Goal: Transaction & Acquisition: Purchase product/service

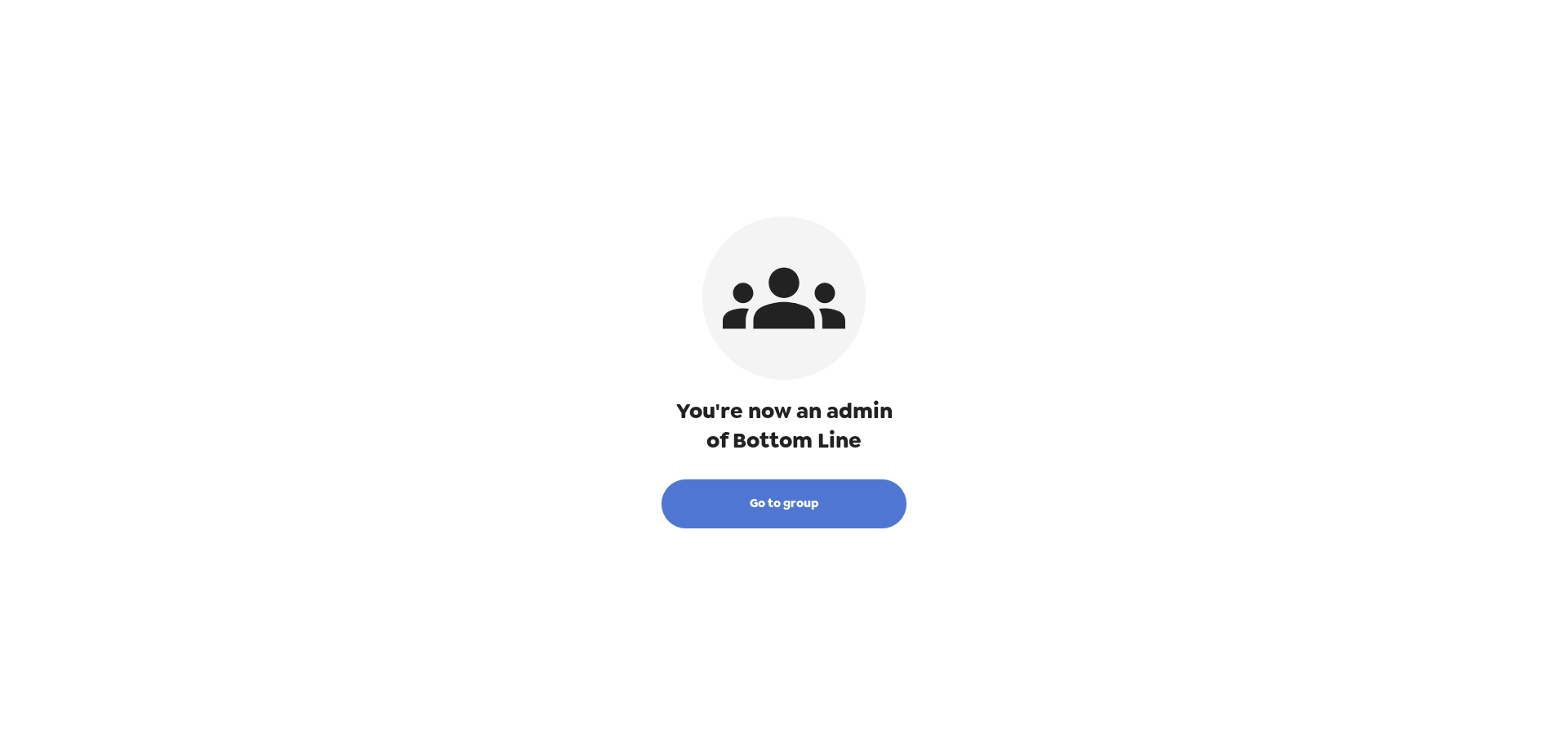
click at [832, 497] on button "Go to group" at bounding box center [784, 504] width 245 height 49
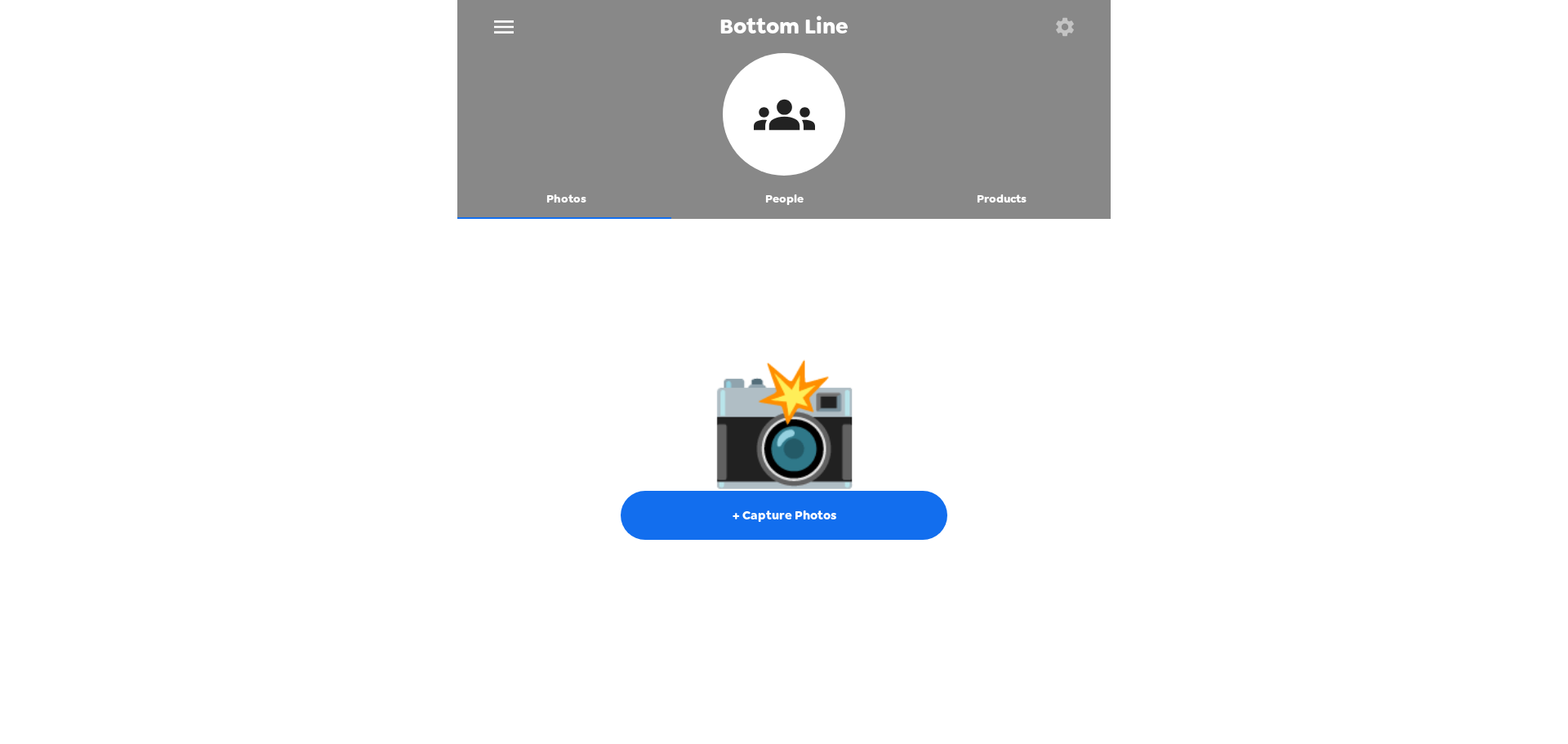
click at [771, 193] on button "People" at bounding box center [784, 199] width 218 height 39
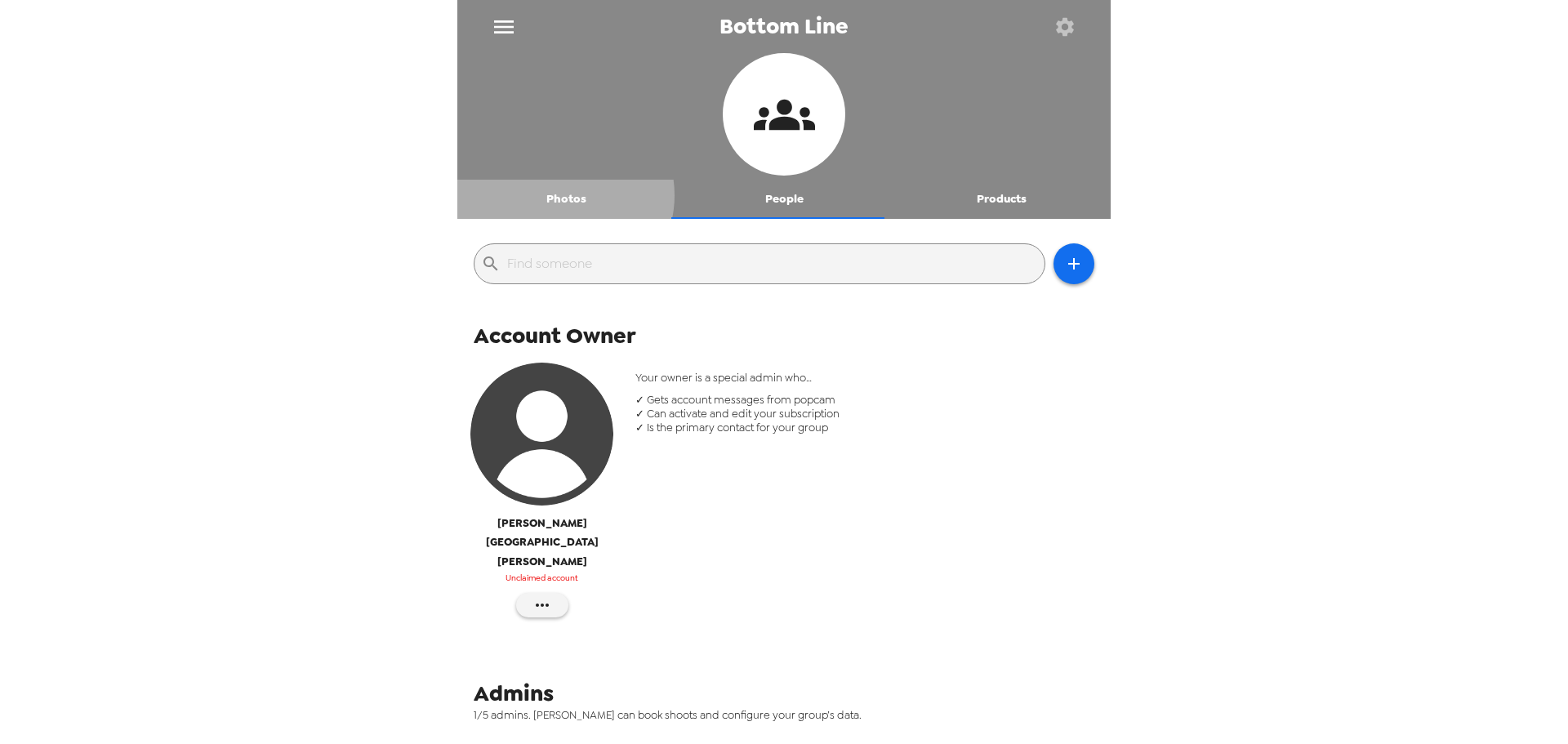
click at [560, 196] on button "Photos" at bounding box center [566, 199] width 218 height 39
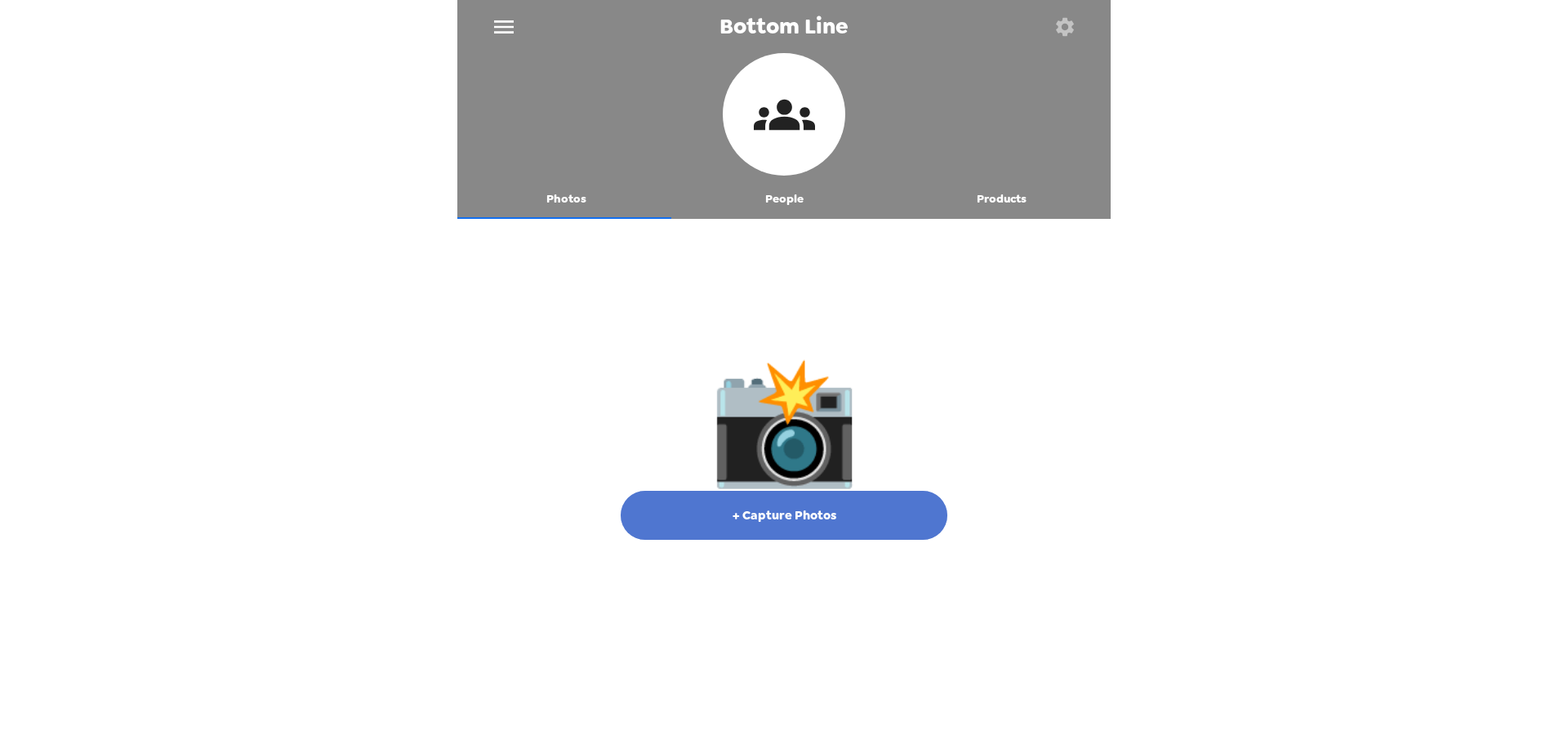
click at [788, 509] on button "+ Capture Photos" at bounding box center [784, 515] width 326 height 49
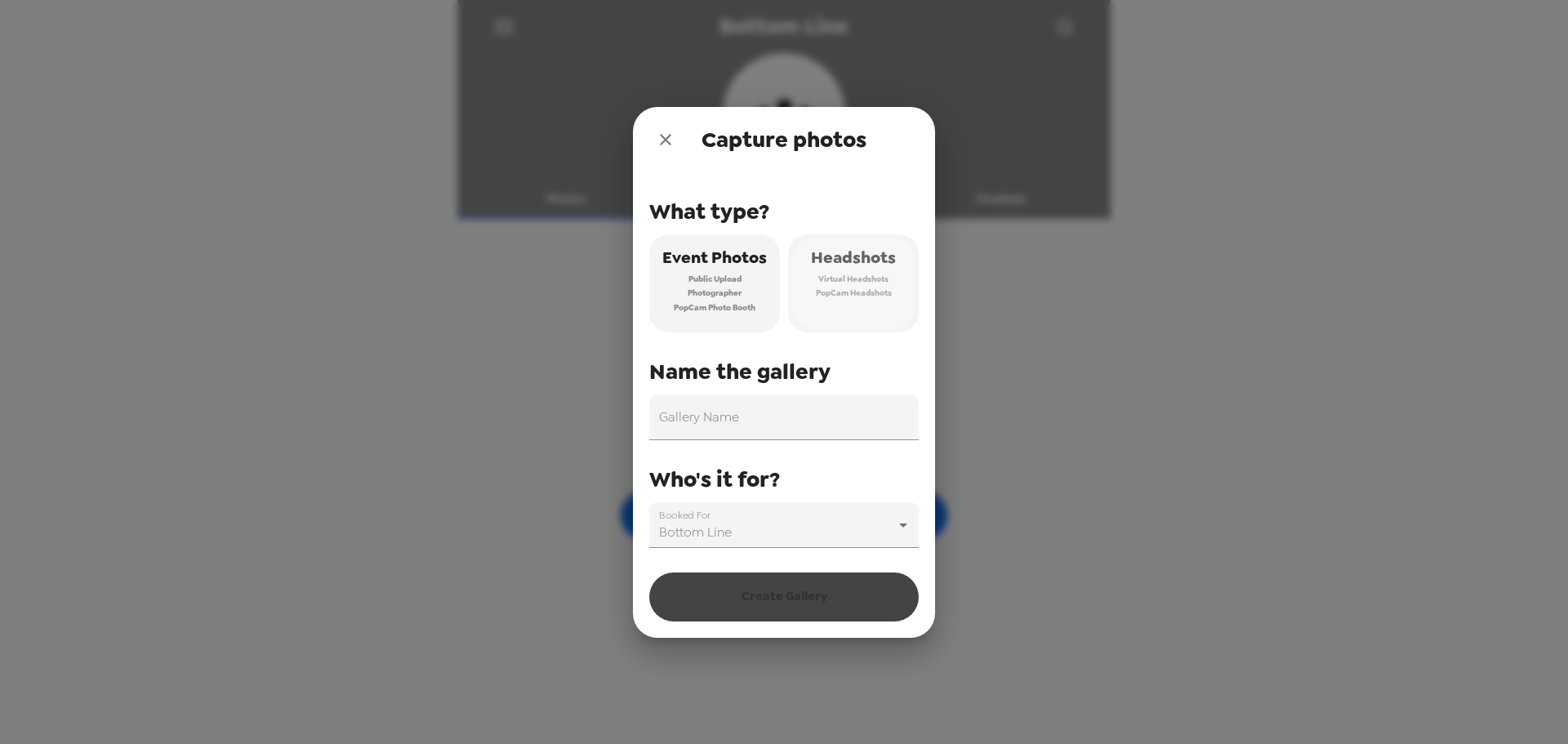
click at [863, 279] on span "Virtual Headshots" at bounding box center [853, 279] width 71 height 14
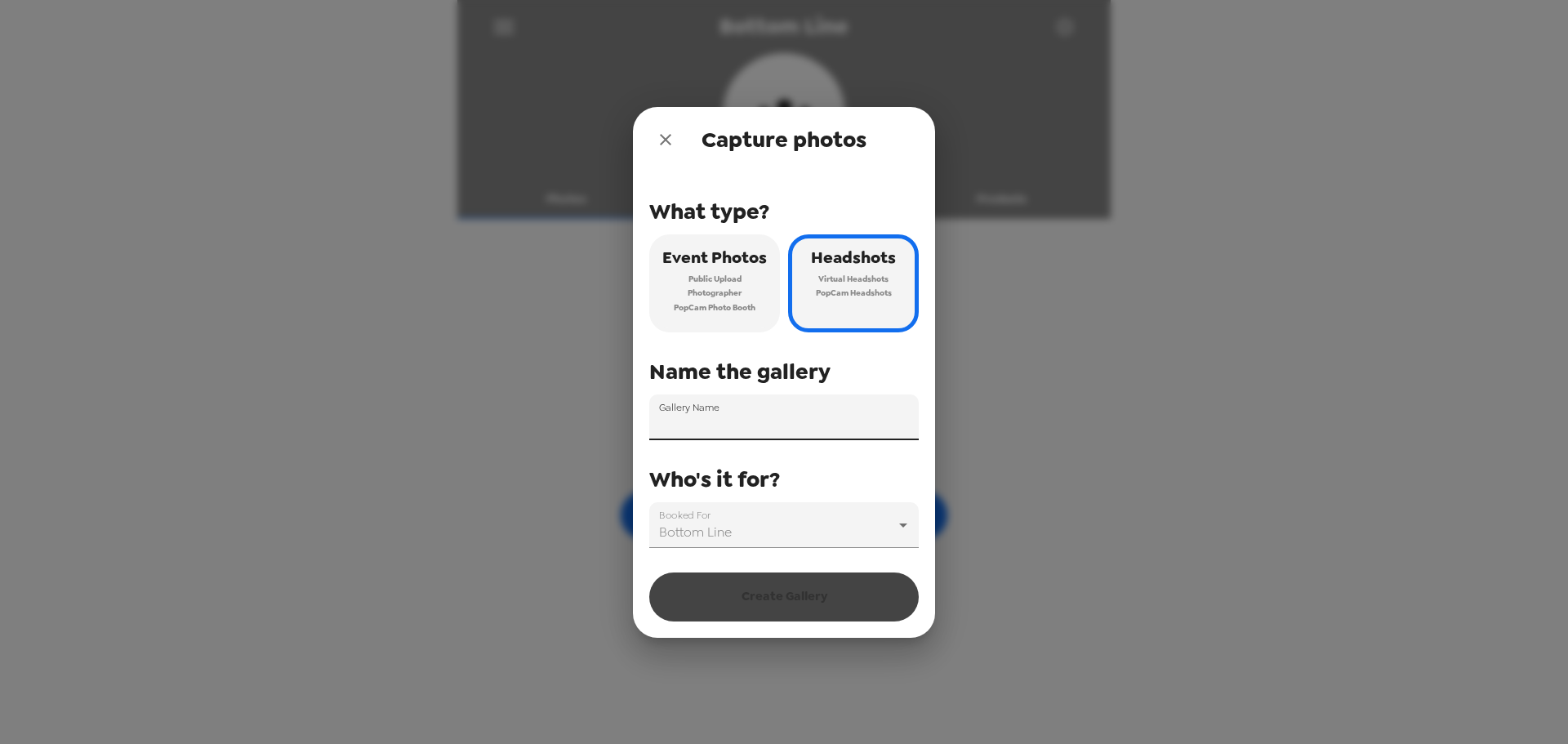
click at [813, 427] on input "Gallery Name" at bounding box center [784, 417] width 269 height 46
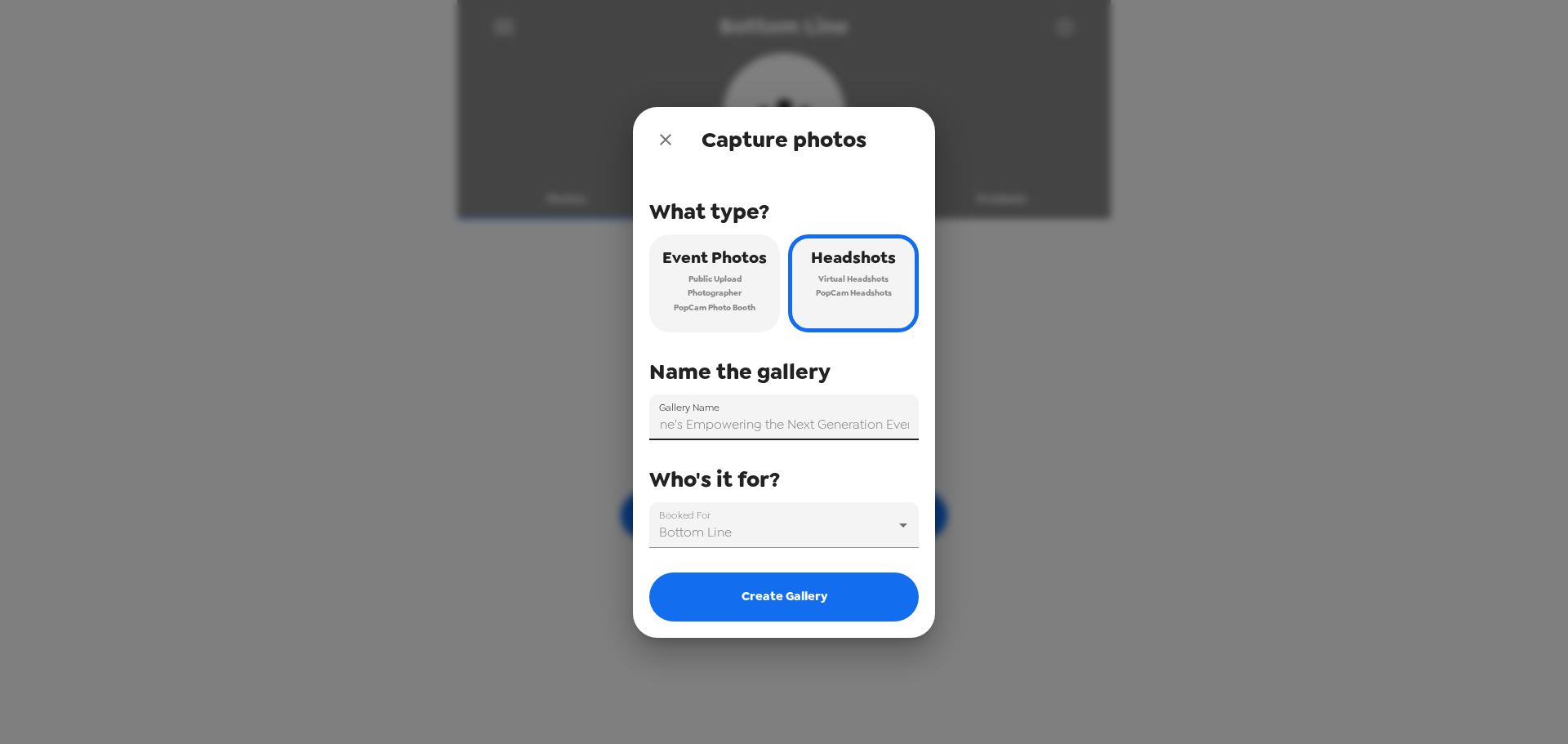
scroll to position [0, 70]
click at [875, 427] on input "Bottom Line's Empowering the Next Generation Event" at bounding box center [784, 417] width 269 height 46
drag, startPoint x: 816, startPoint y: 433, endPoint x: 318, endPoint y: 424, distance: 498.1
click at [318, 424] on div "Capture photos What type? Event Photos Public Upload Photographer PopCam Photo …" at bounding box center [784, 372] width 1568 height 744
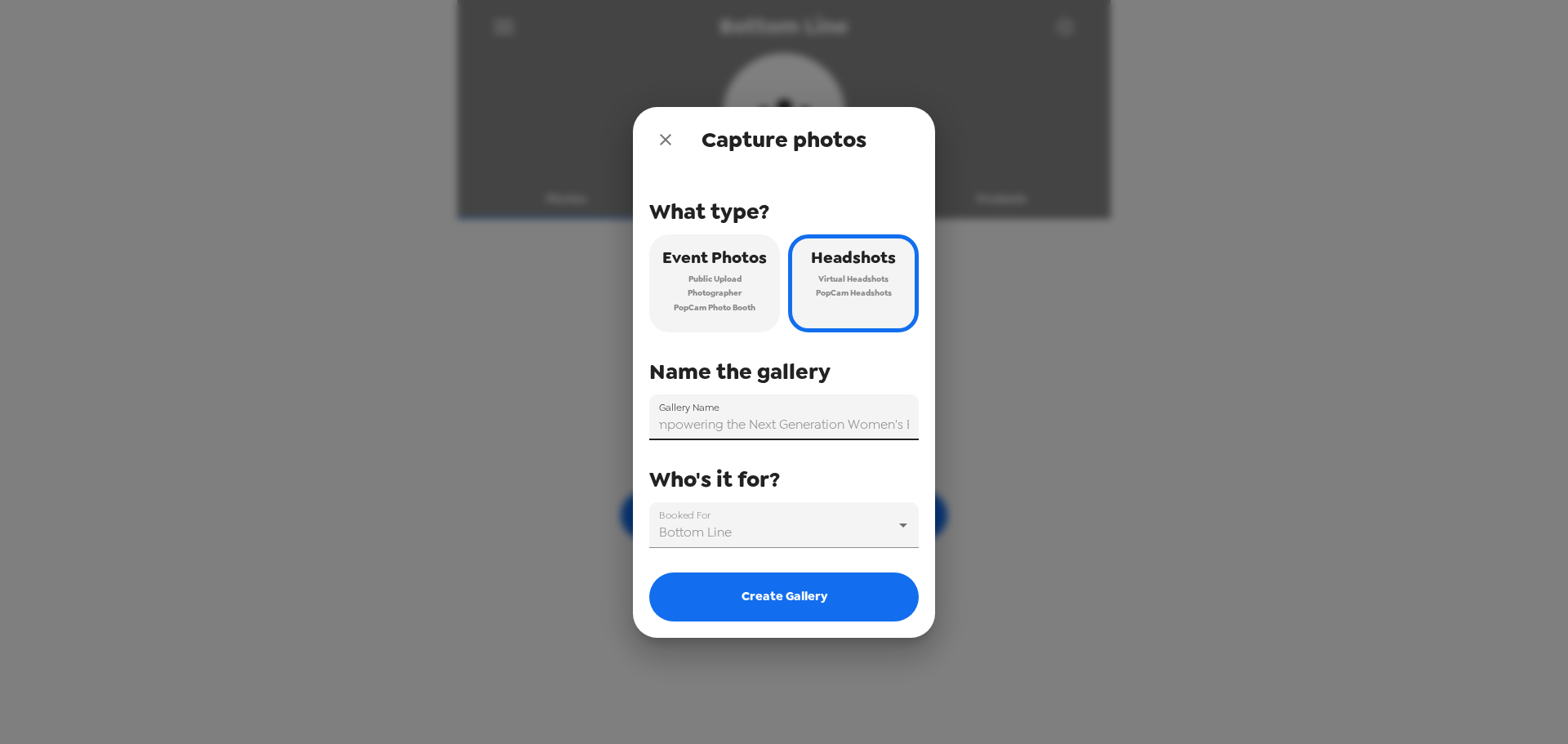
click at [689, 435] on input "Bottom Line's Empowering the Next Generation Women's Event" at bounding box center [784, 417] width 269 height 46
drag, startPoint x: 686, startPoint y: 425, endPoint x: 640, endPoint y: 423, distance: 46.0
click at [640, 423] on div "What type? Event Photos Public Upload Photographer PopCam Photo Booth Headshots…" at bounding box center [784, 406] width 302 height 466
click at [779, 423] on input "Bottom Line's Empowering the Next Generation Women's Event" at bounding box center [784, 417] width 269 height 46
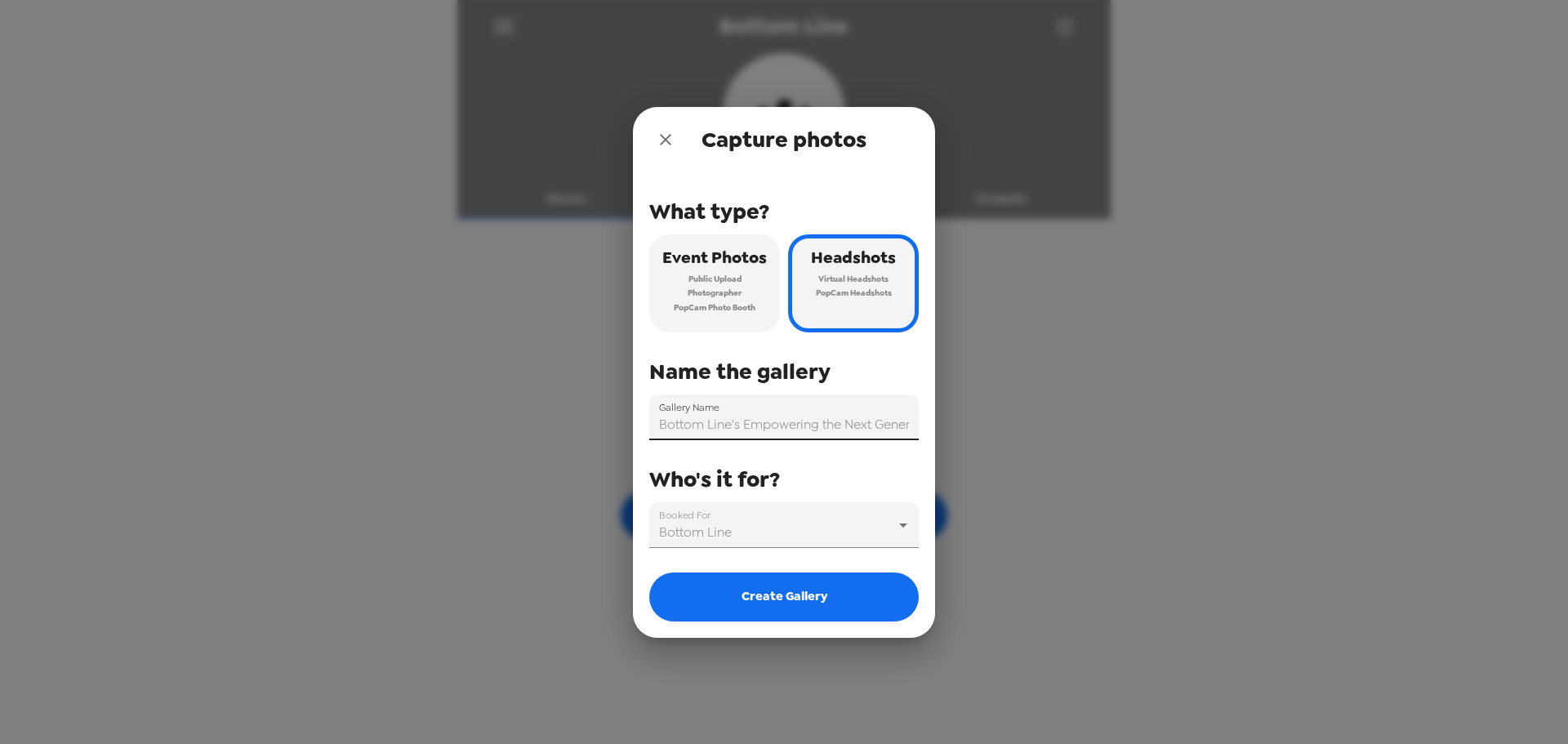
click at [742, 423] on input "Bottom Line's Empowering the Next Generation Women's Event" at bounding box center [784, 417] width 269 height 46
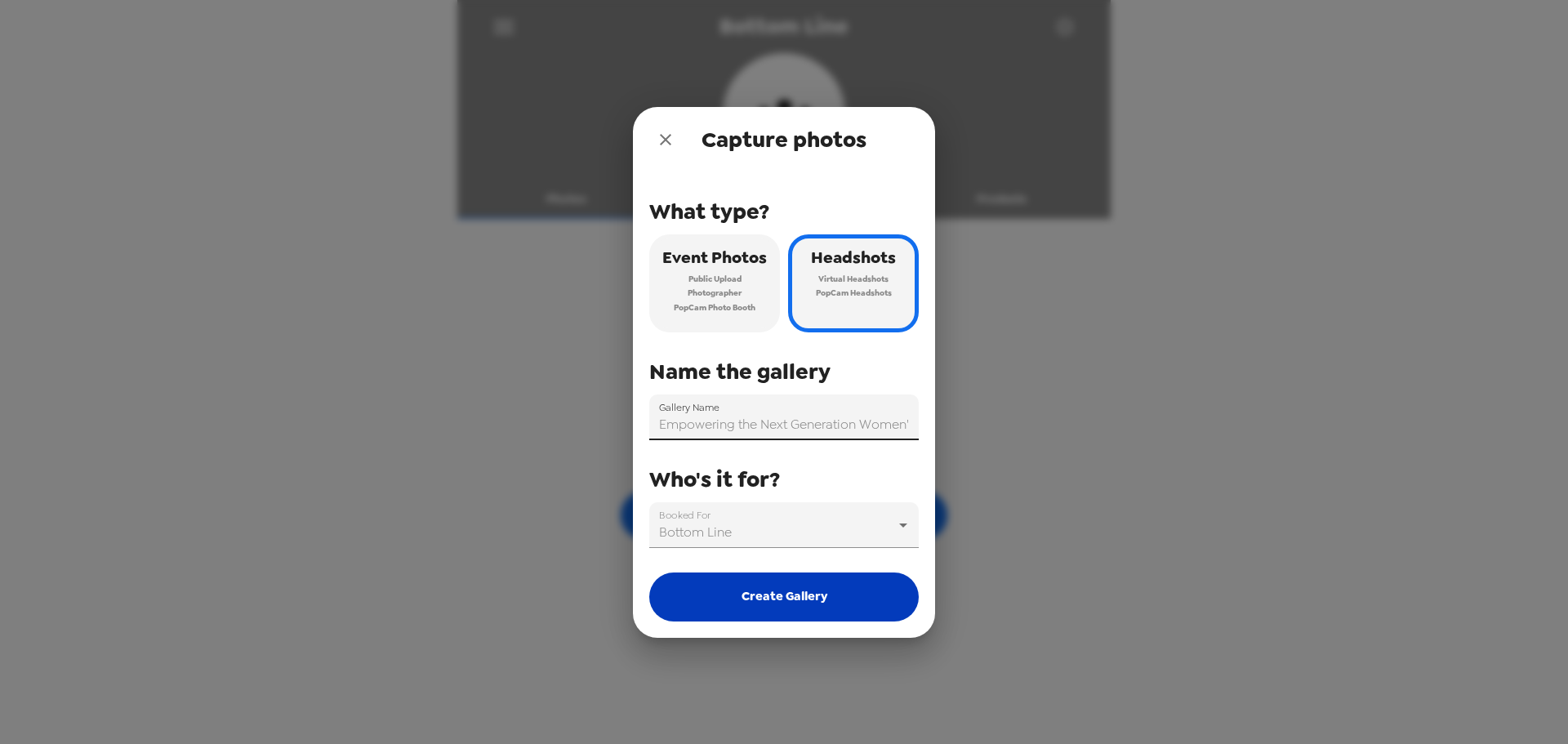
type input "Empowering the Next Generation Women's Event"
click at [853, 599] on button "Create Gallery" at bounding box center [784, 597] width 269 height 49
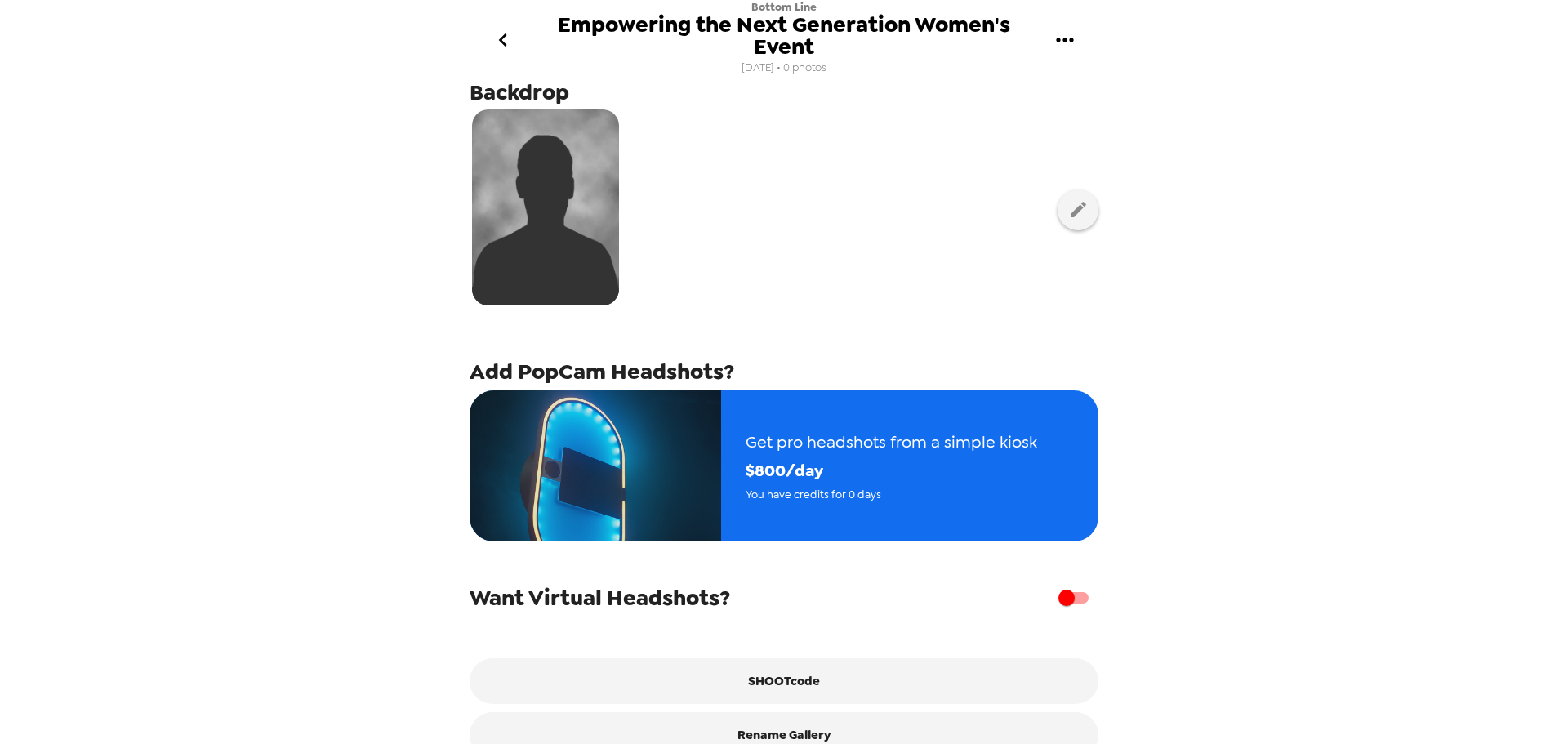
scroll to position [82, 0]
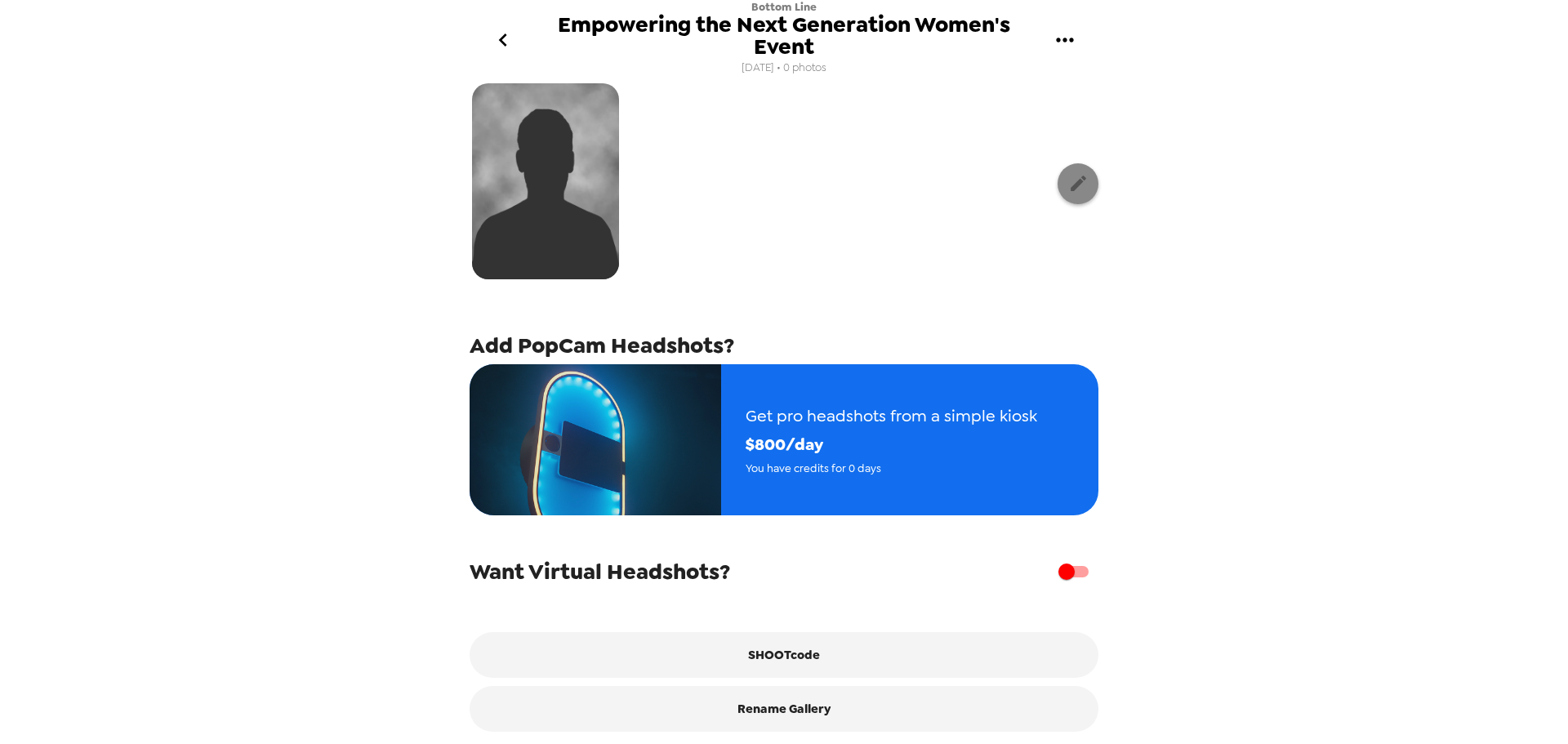
click at [1057, 185] on button "button" at bounding box center [1078, 184] width 41 height 41
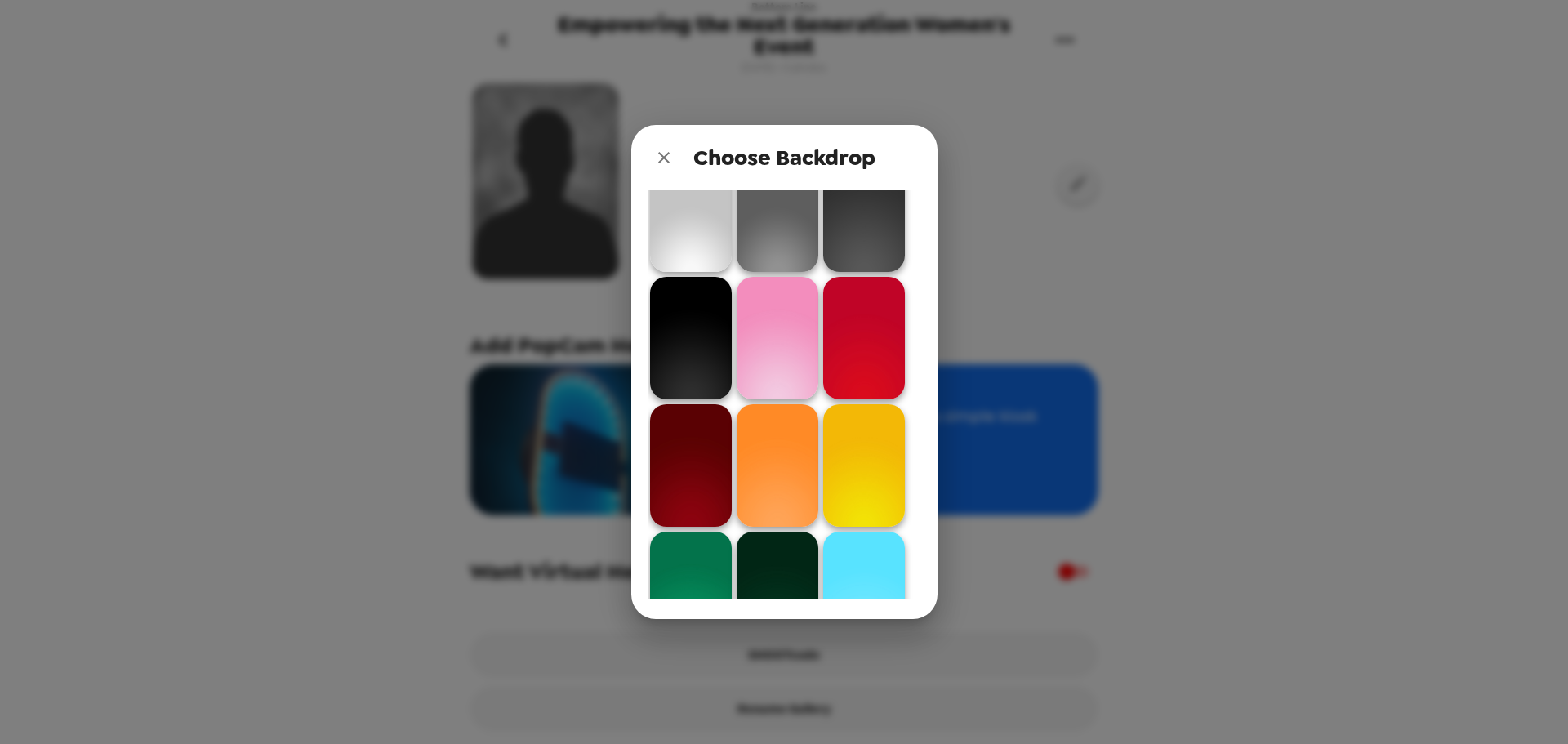
scroll to position [0, 0]
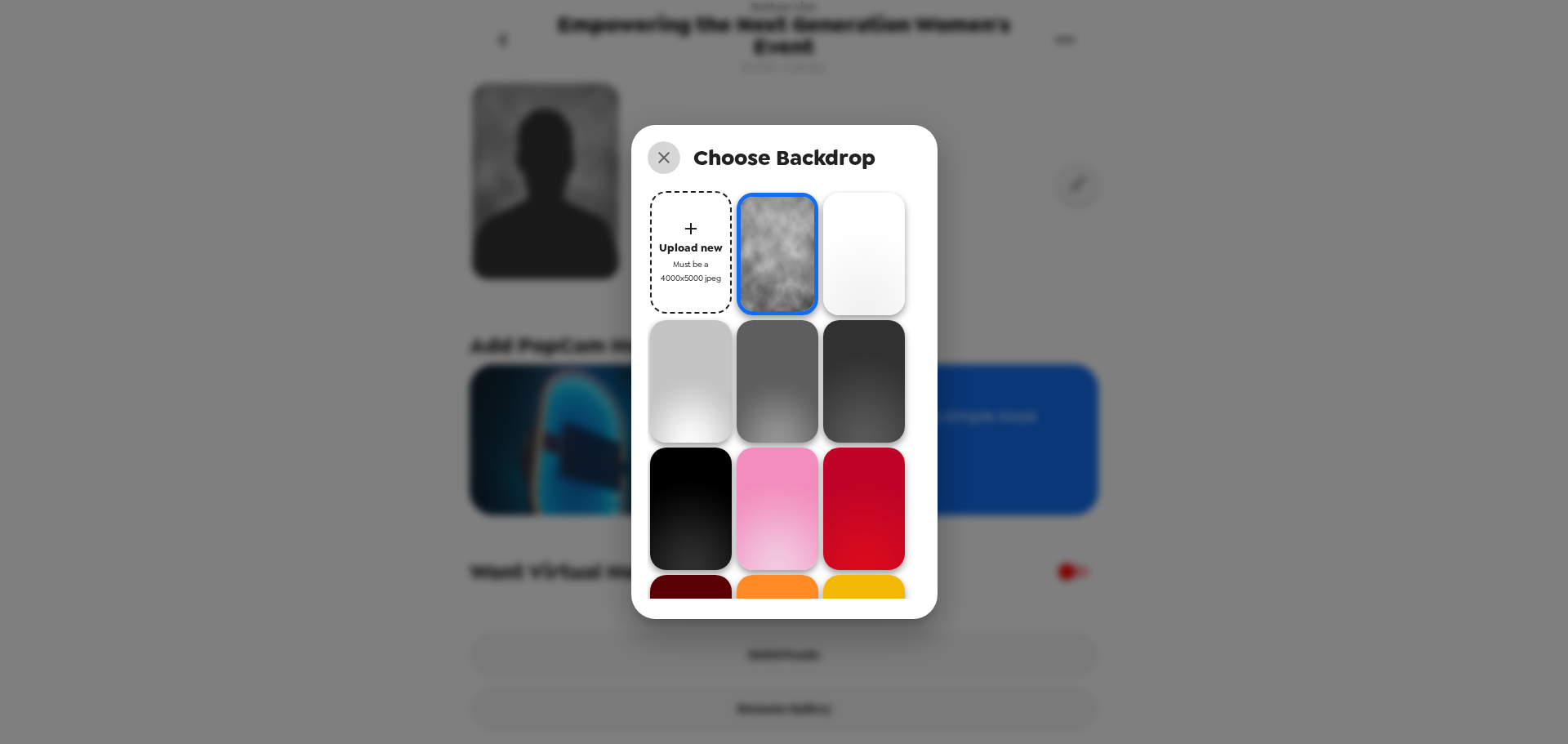
click at [666, 154] on icon "close" at bounding box center [664, 157] width 20 height 20
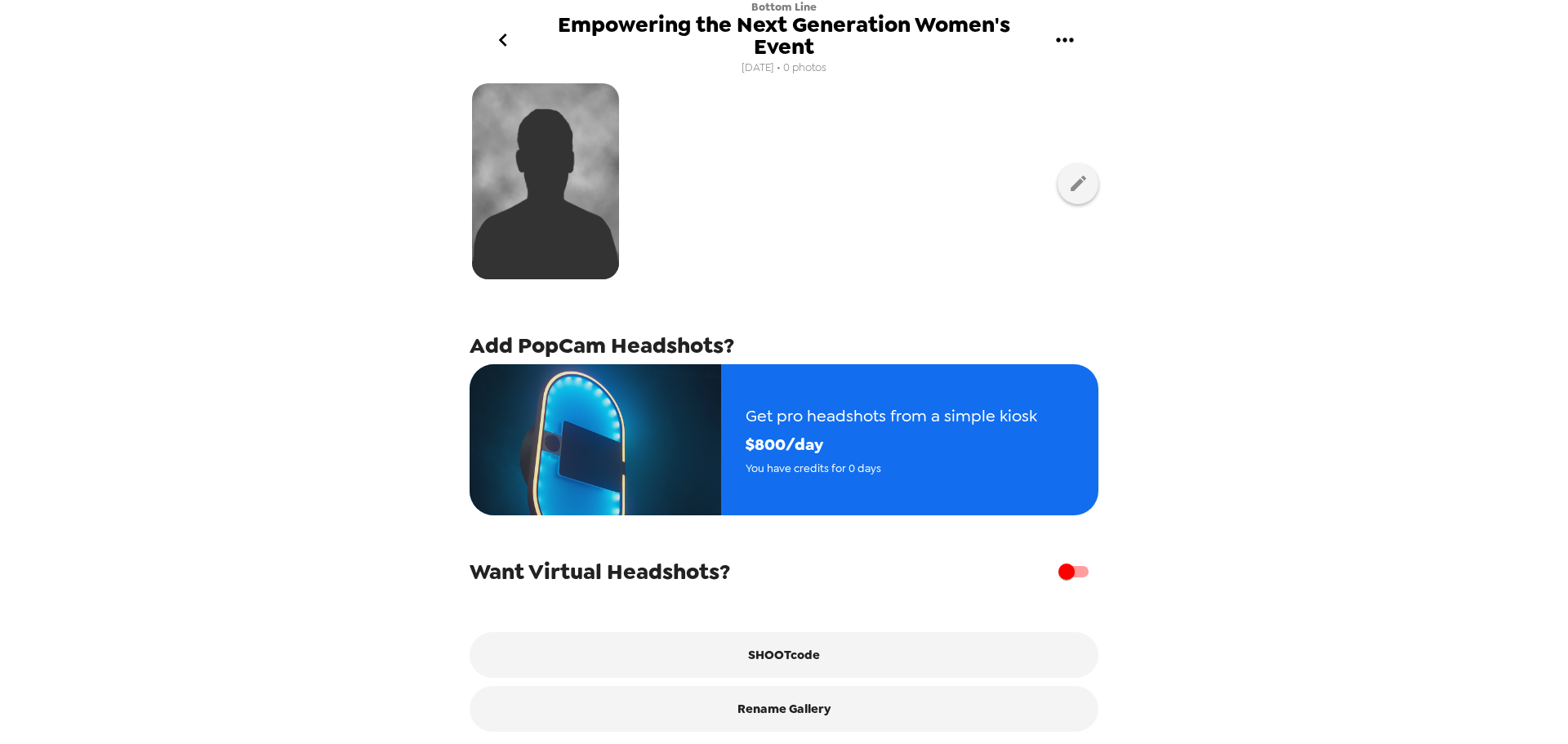
scroll to position [91, 0]
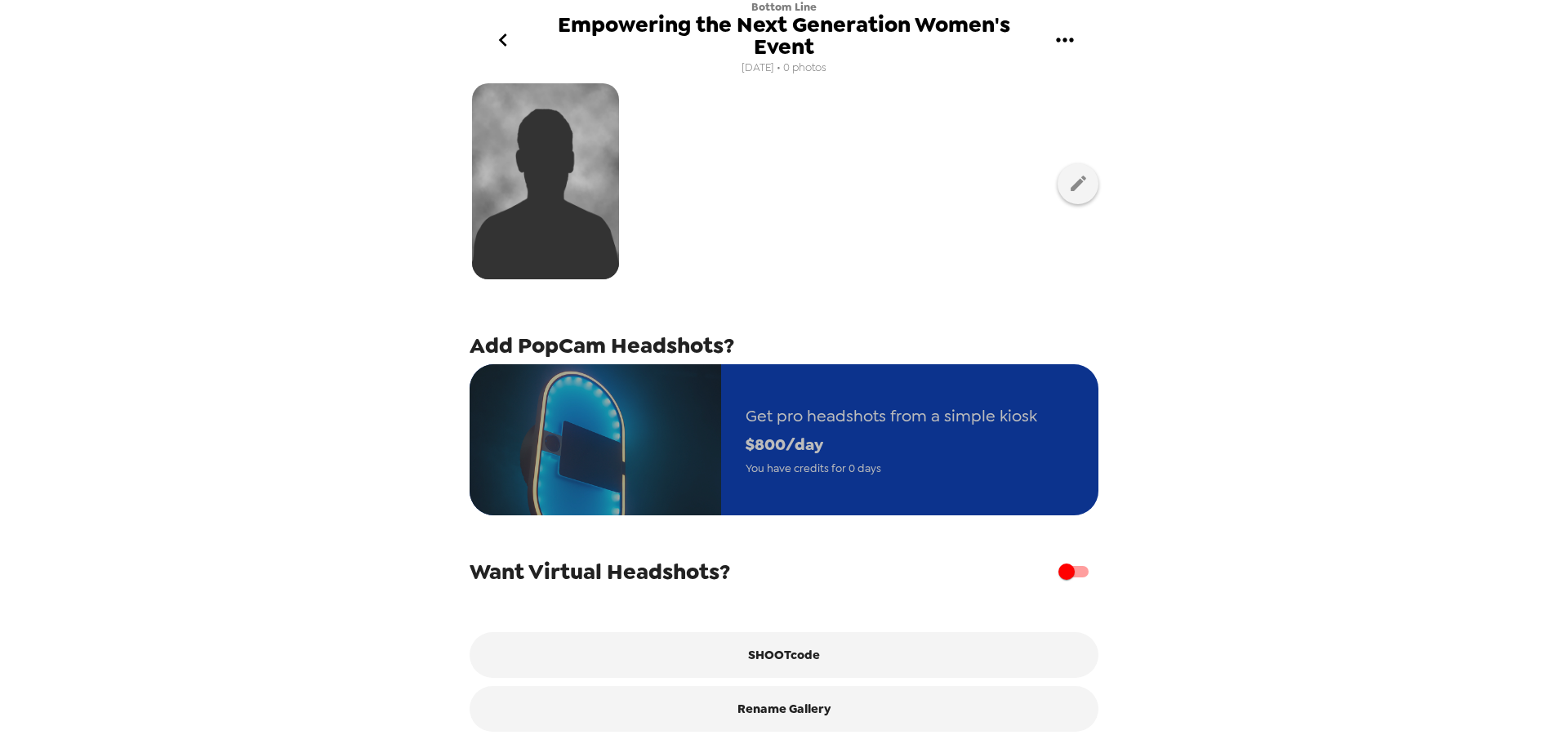
click at [909, 430] on span "$ 800 /day" at bounding box center [891, 445] width 292 height 29
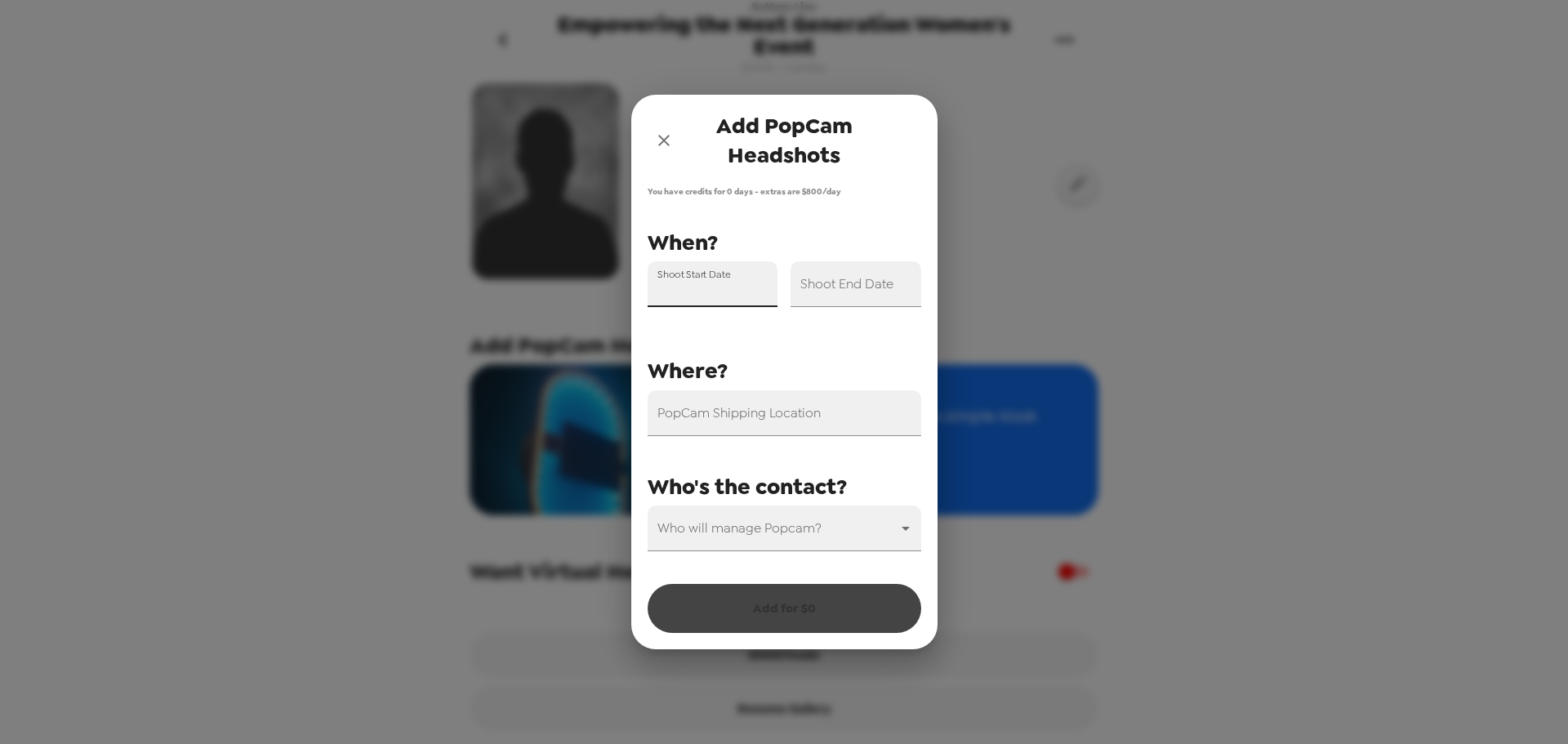
click at [727, 290] on input "Shoot Start Date" at bounding box center [713, 284] width 131 height 46
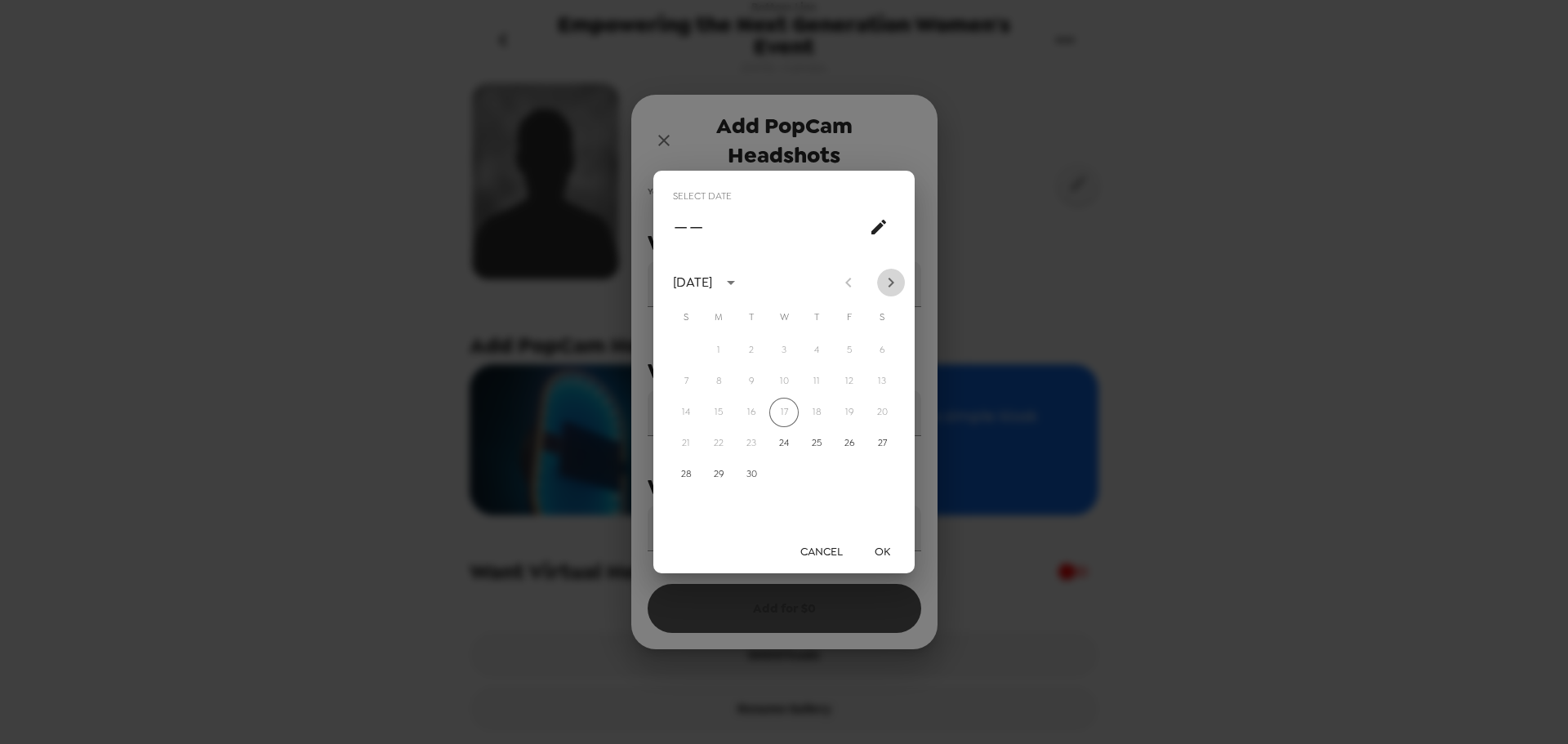
click at [895, 289] on icon "Next month" at bounding box center [891, 282] width 20 height 20
click at [822, 406] on button "16" at bounding box center [816, 412] width 30 height 30
type input "10/16/2025"
click at [869, 548] on button "OK" at bounding box center [881, 552] width 52 height 31
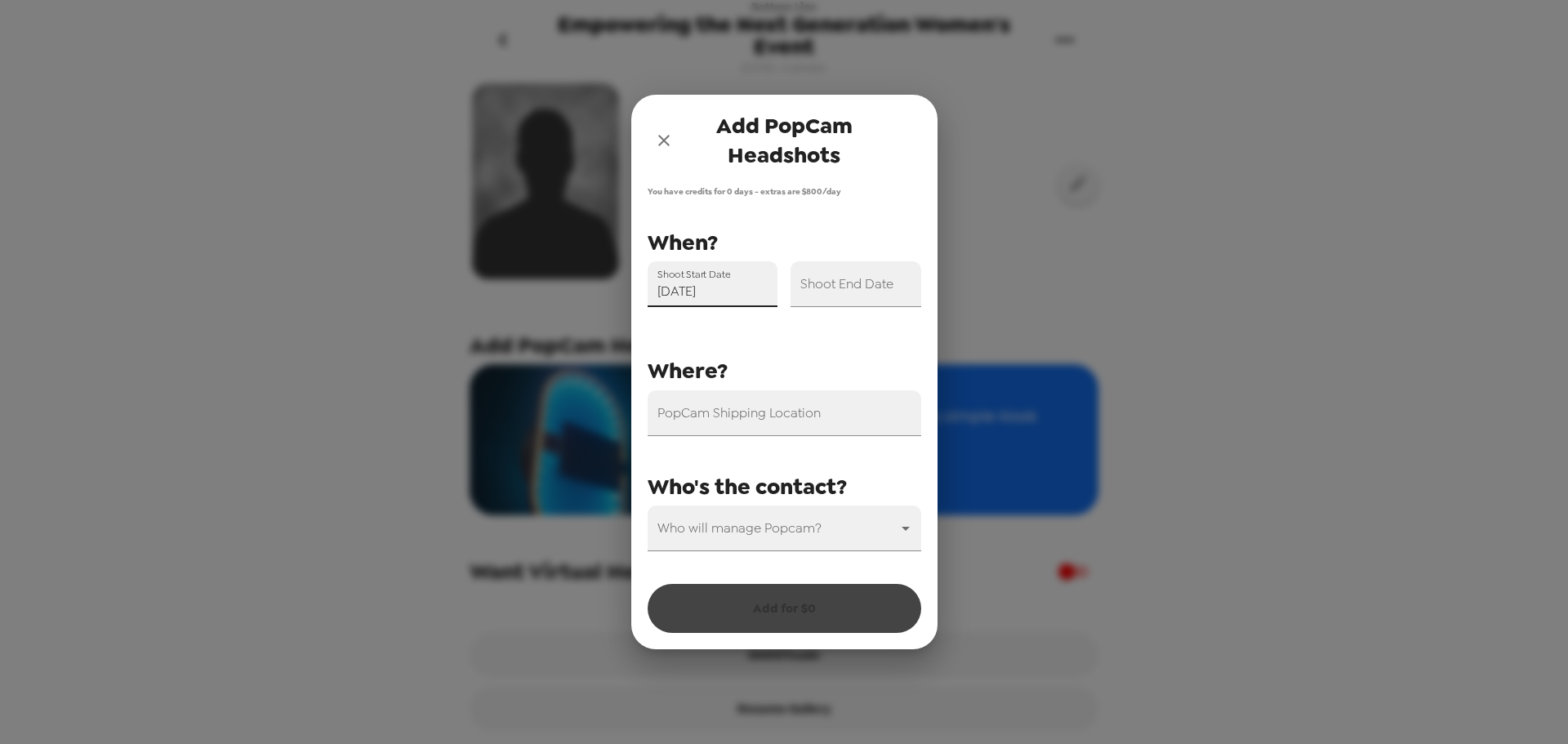
click at [868, 280] on div "Shoot End Date" at bounding box center [856, 284] width 131 height 46
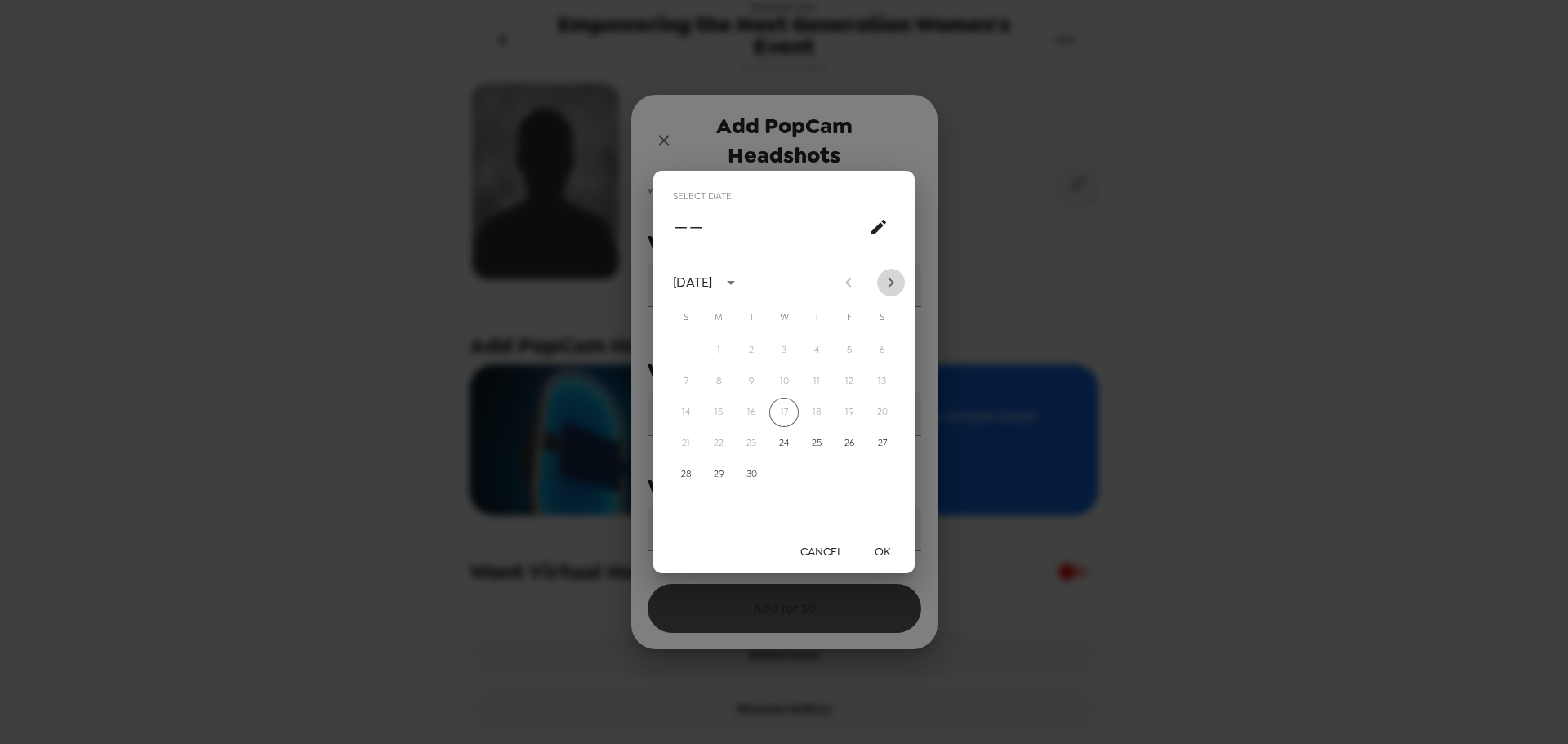
click at [896, 288] on icon "Next month" at bounding box center [891, 282] width 20 height 20
click at [824, 411] on button "16" at bounding box center [816, 412] width 30 height 30
type input "10/16/2025"
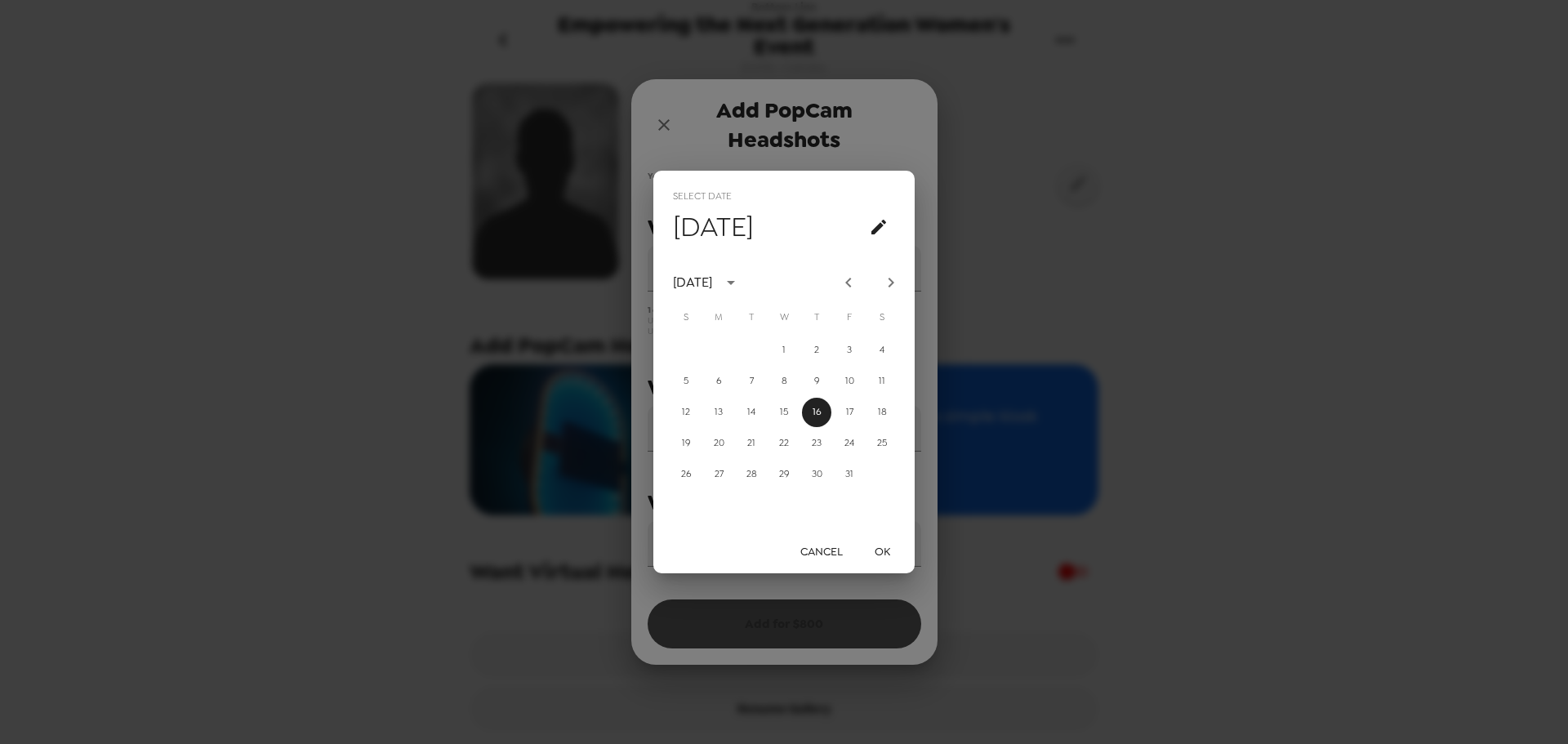
click at [885, 555] on button "OK" at bounding box center [881, 552] width 52 height 31
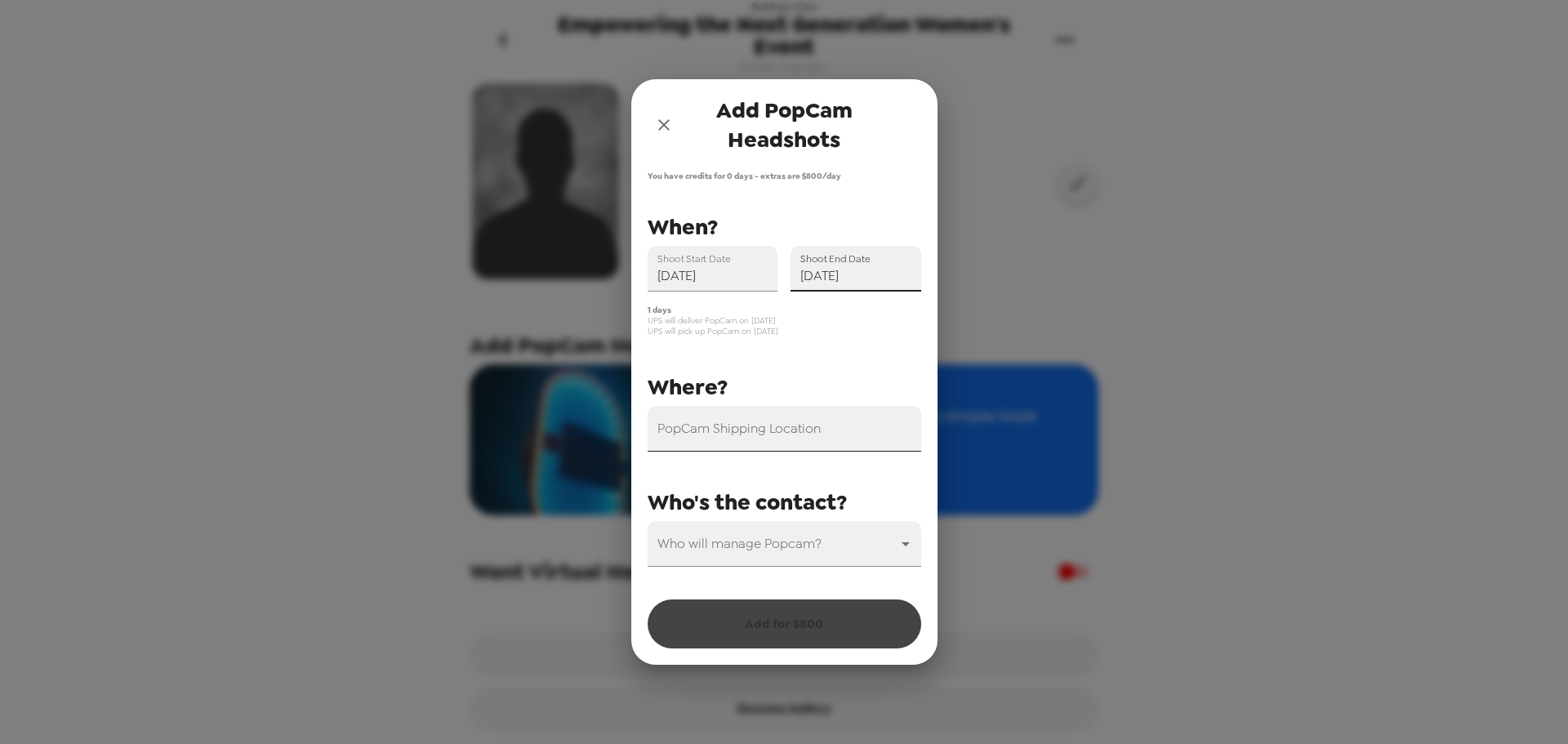
click at [827, 421] on input "PopCam Shipping Location" at bounding box center [784, 429] width 274 height 46
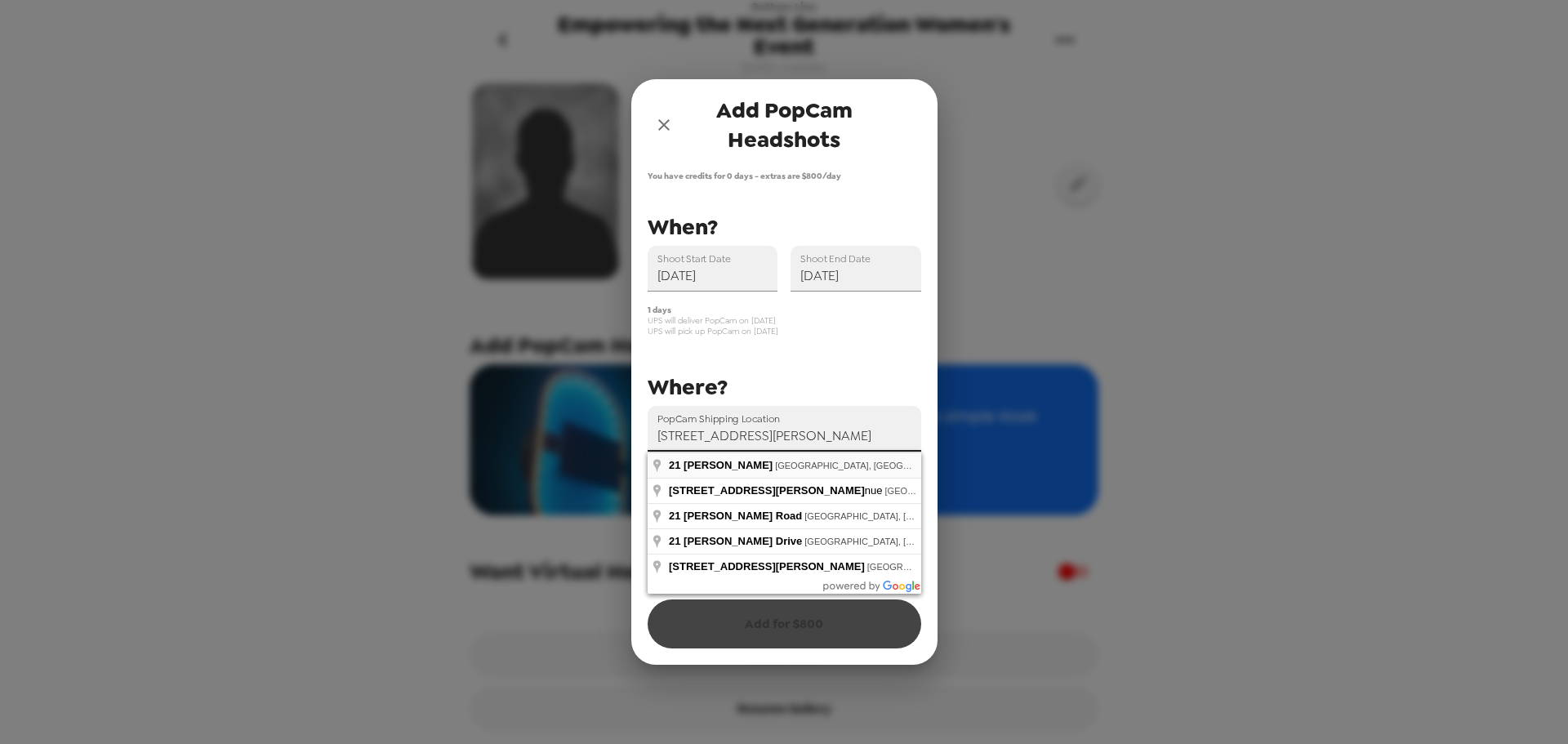
type input "21 Gerald Ave, Randolph, MA, USA"
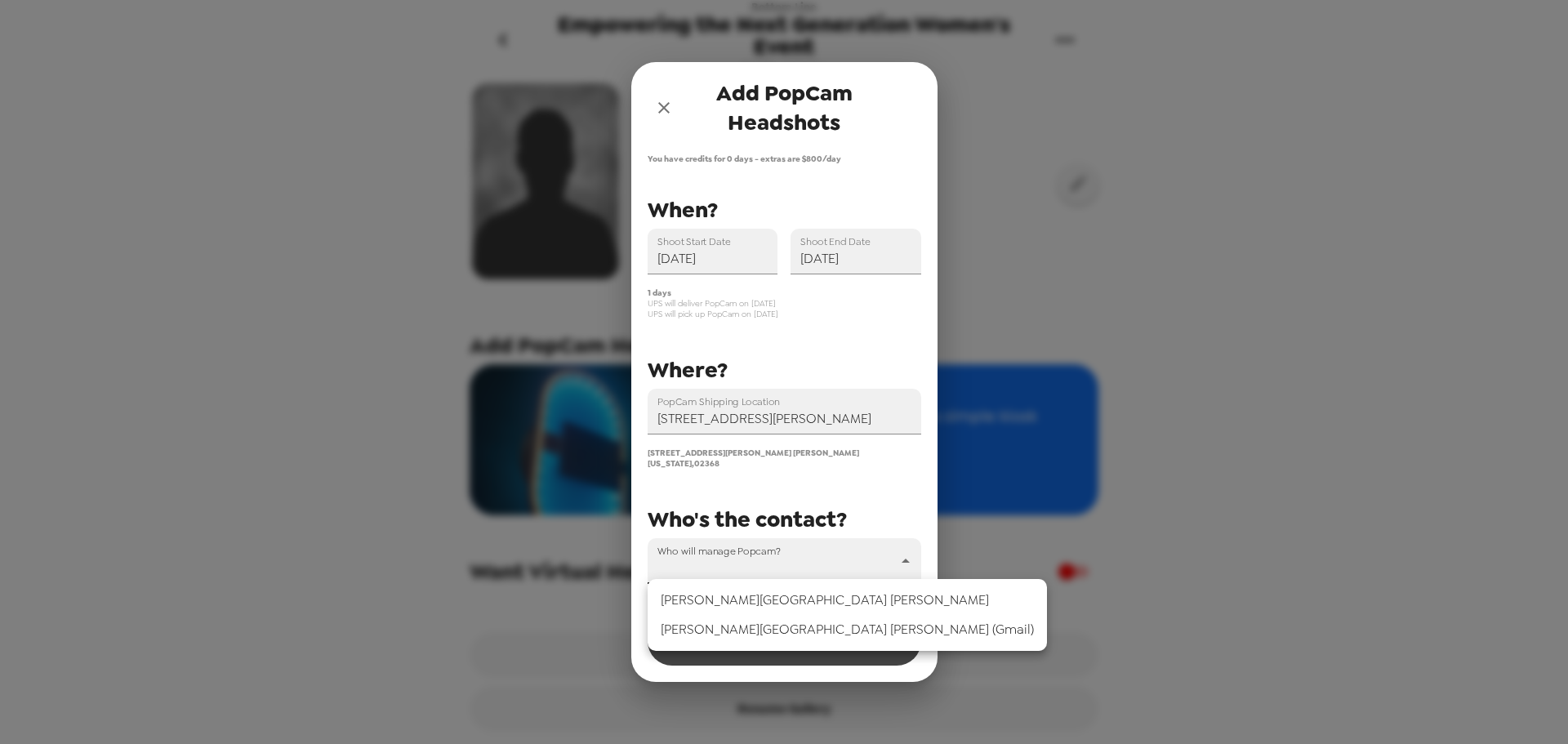
click at [814, 558] on body "Bottom Line Empowering the Next Generation Women's Event 9/17/25 • 0 photos Bac…" at bounding box center [784, 372] width 1568 height 744
click at [817, 602] on li "Tram-Anh Nguyen" at bounding box center [847, 600] width 399 height 30
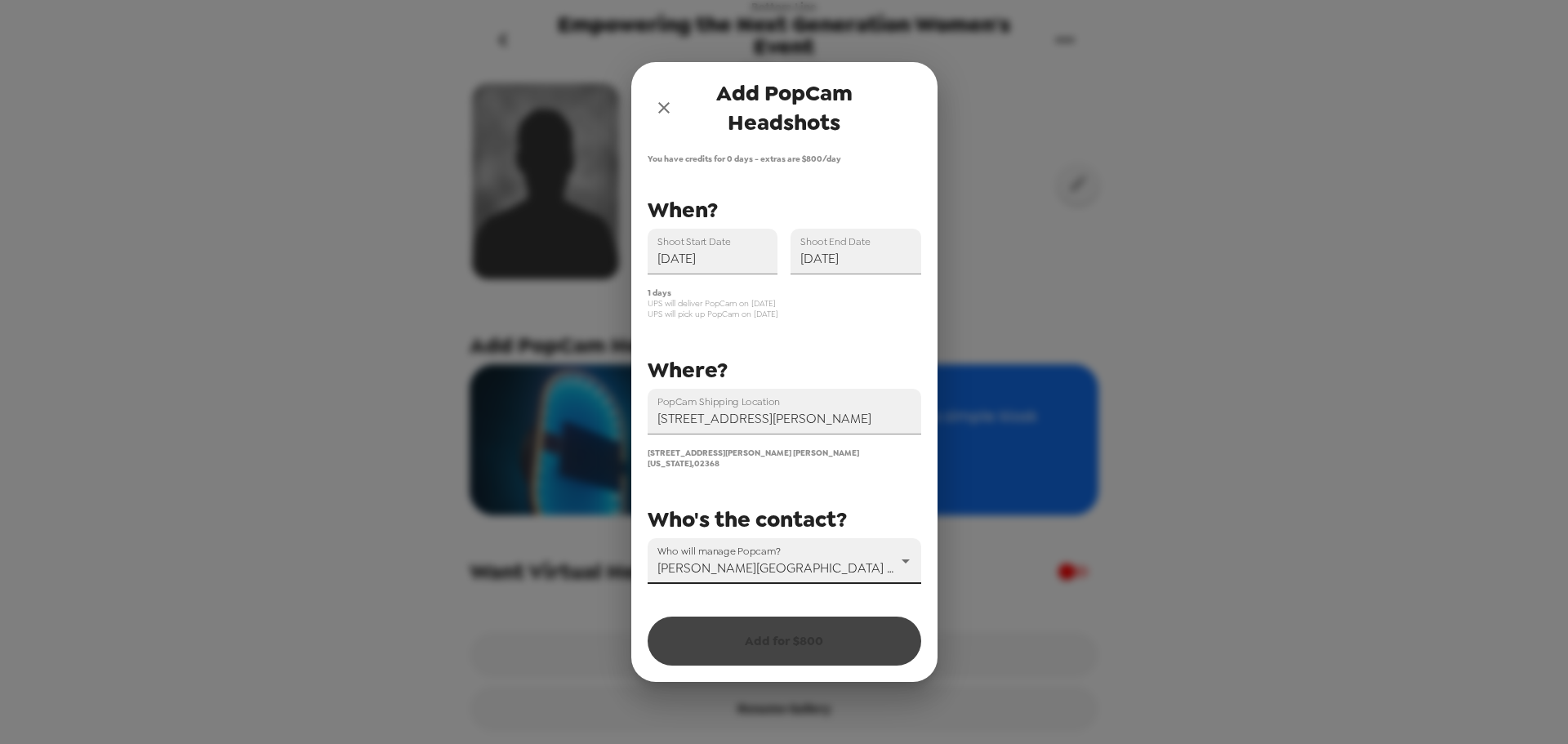
click at [863, 554] on body "Bottom Line Empowering the Next Generation Women's Event 9/17/25 • 0 photos Bac…" at bounding box center [784, 372] width 1568 height 744
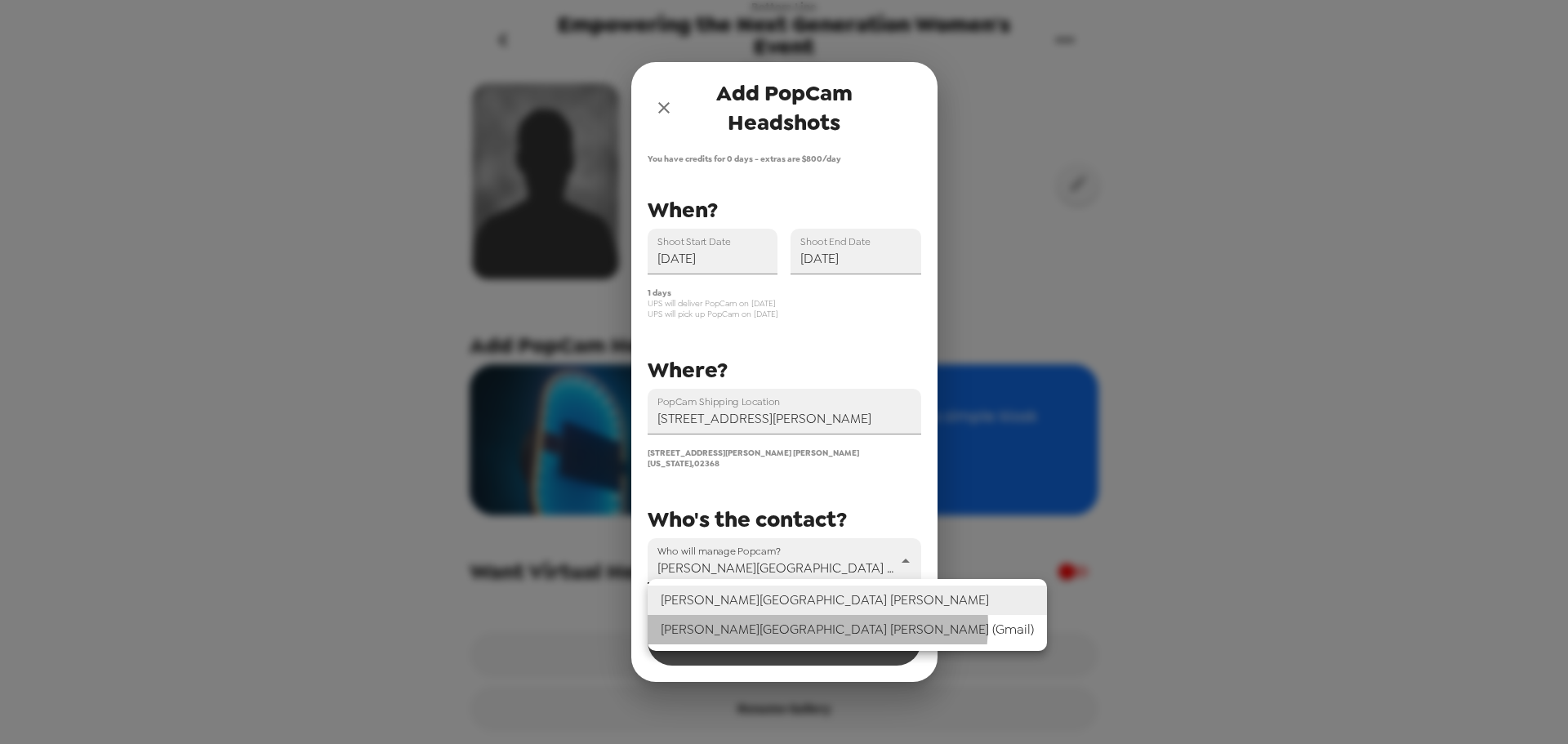
click at [817, 625] on li "Tram-Anh Nguyen (Gmail)" at bounding box center [847, 629] width 399 height 30
type input "75568"
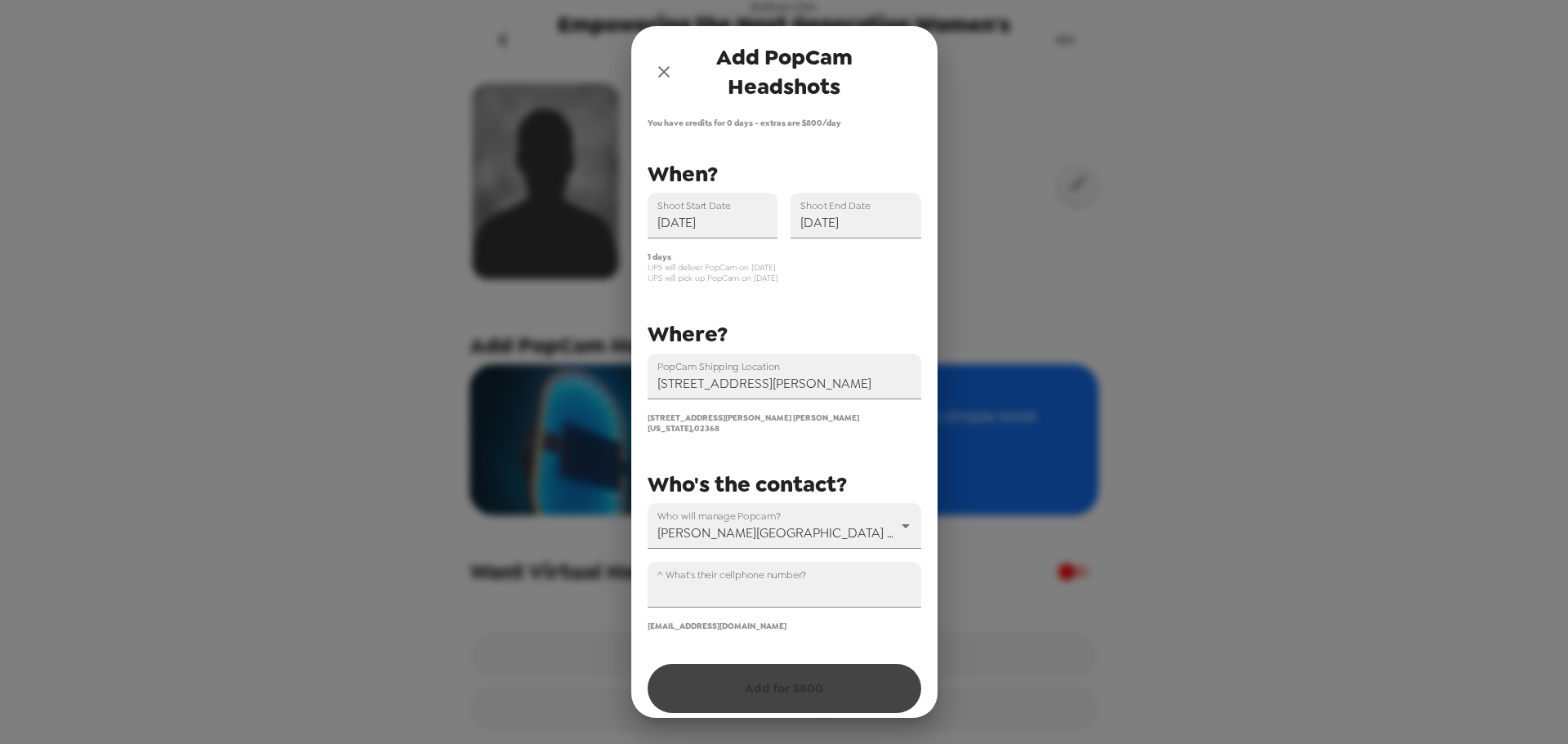
click at [807, 605] on div "Who will manage Popcam? Tram-Anh Nguyen (Gmail) 75568 ^ What's their cellphone …" at bounding box center [778, 560] width 286 height 141
drag, startPoint x: 814, startPoint y: 596, endPoint x: 823, endPoint y: 582, distance: 16.6
click at [814, 596] on input "^ What's their cellphone number?" at bounding box center [784, 585] width 274 height 46
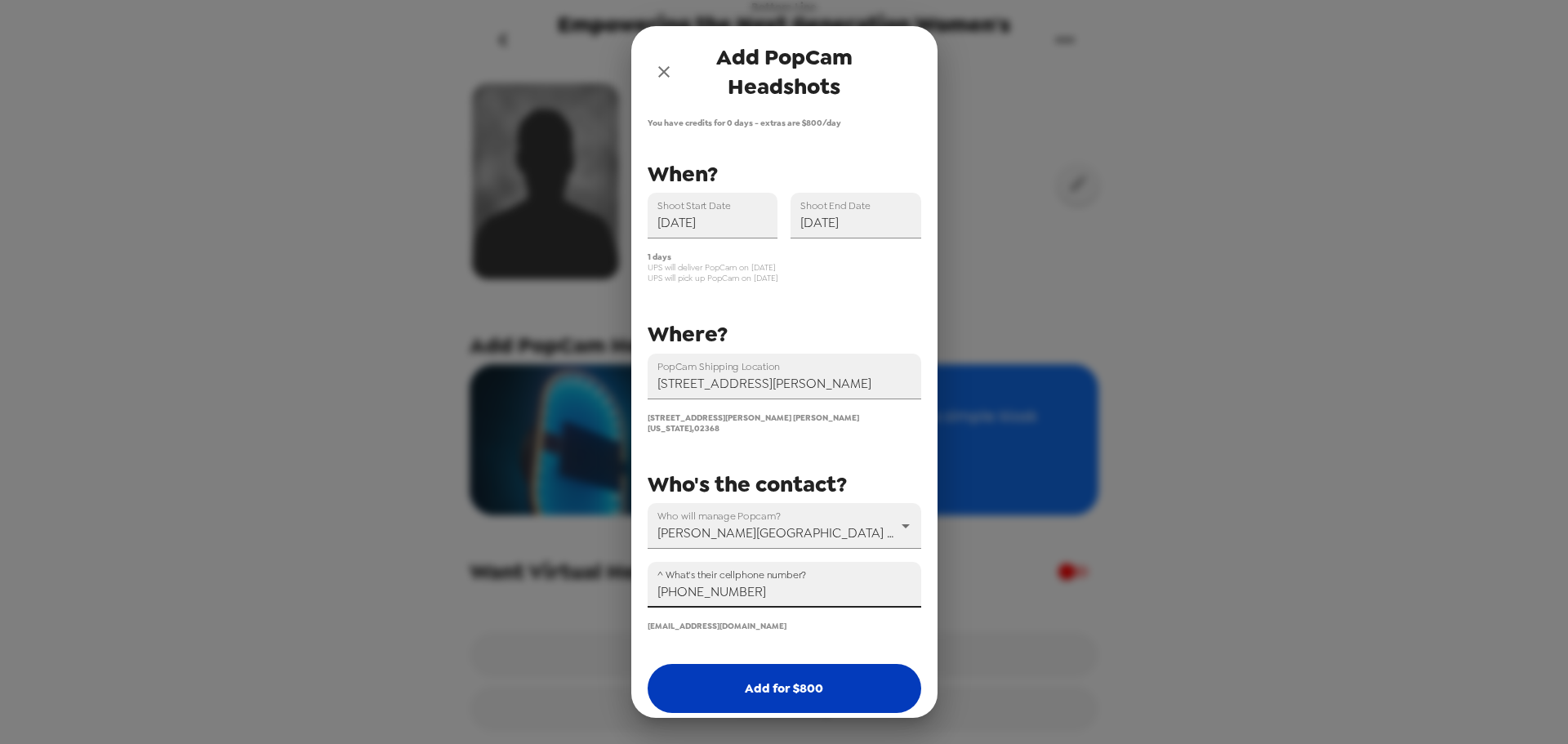
scroll to position [1, 0]
type input "+1 (781) 985-2339"
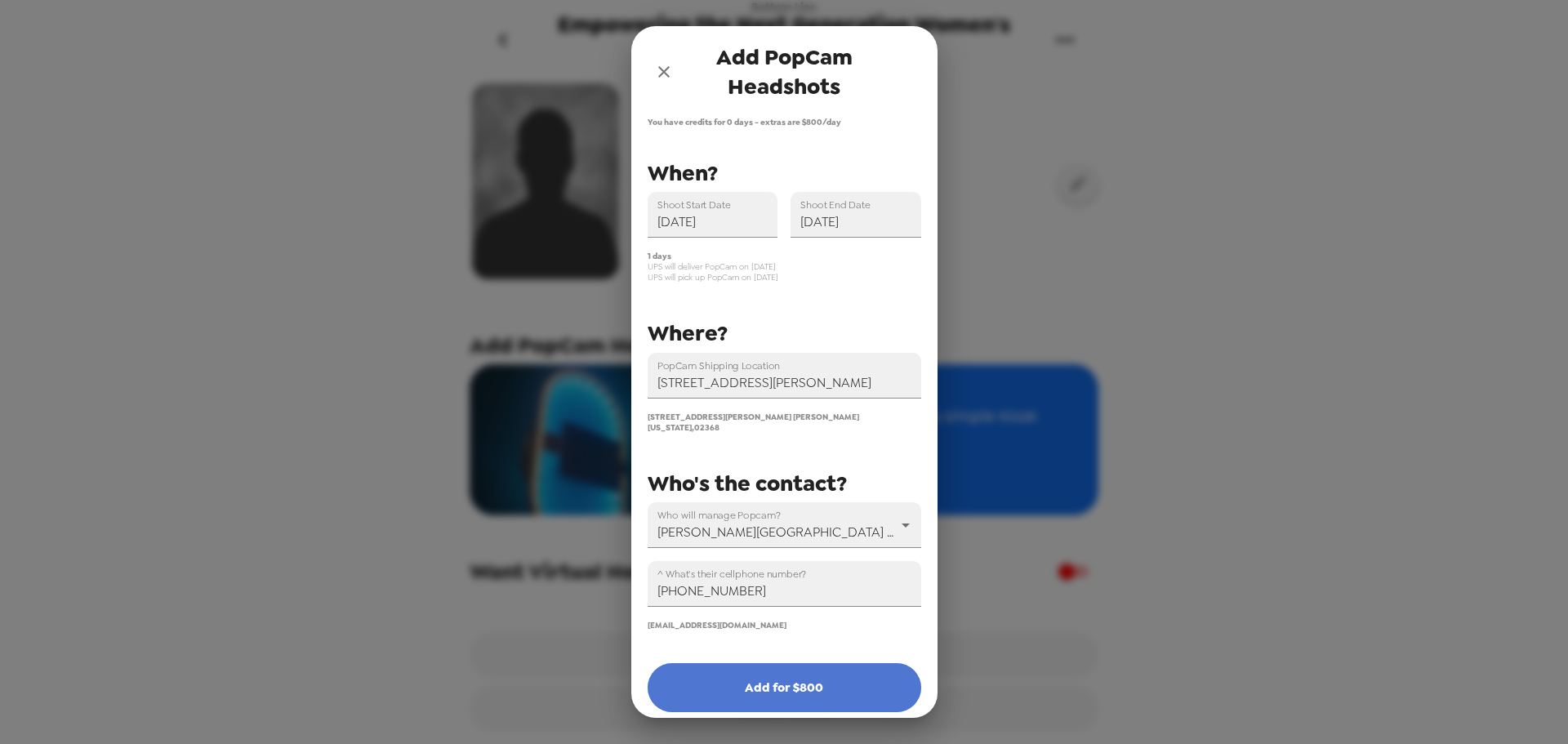
click at [837, 667] on button "Add for $ 800" at bounding box center [784, 688] width 274 height 49
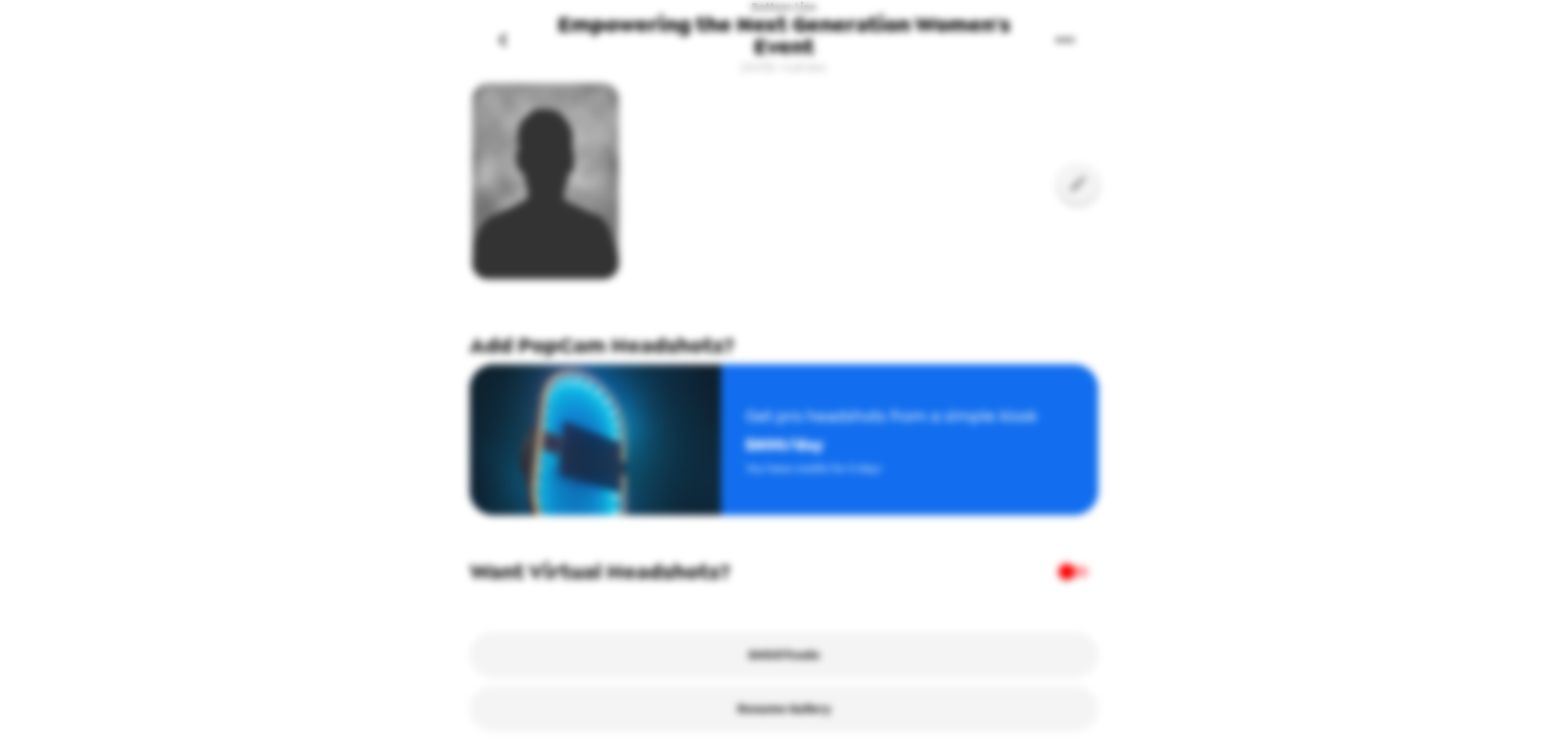
scroll to position [0, 0]
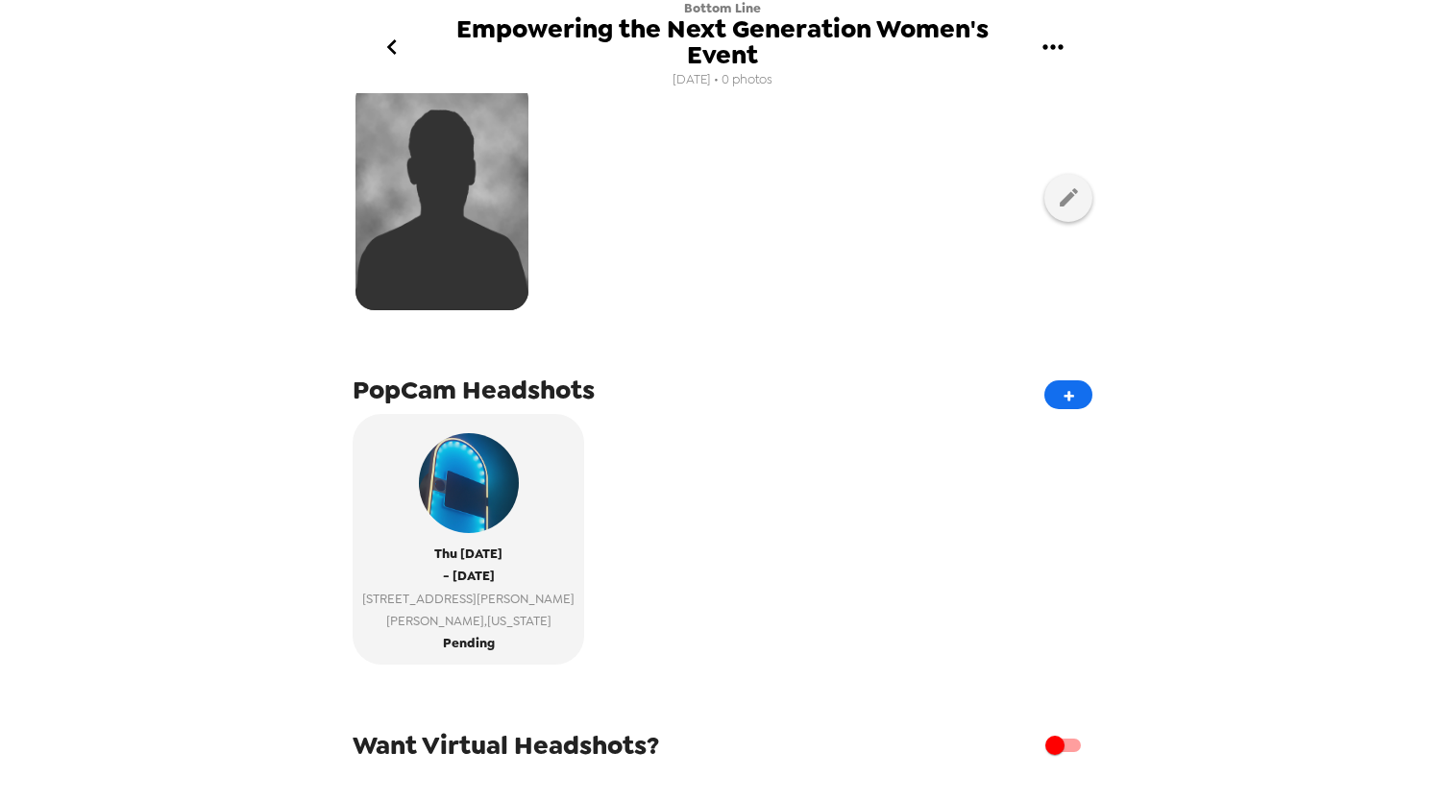
scroll to position [275, 0]
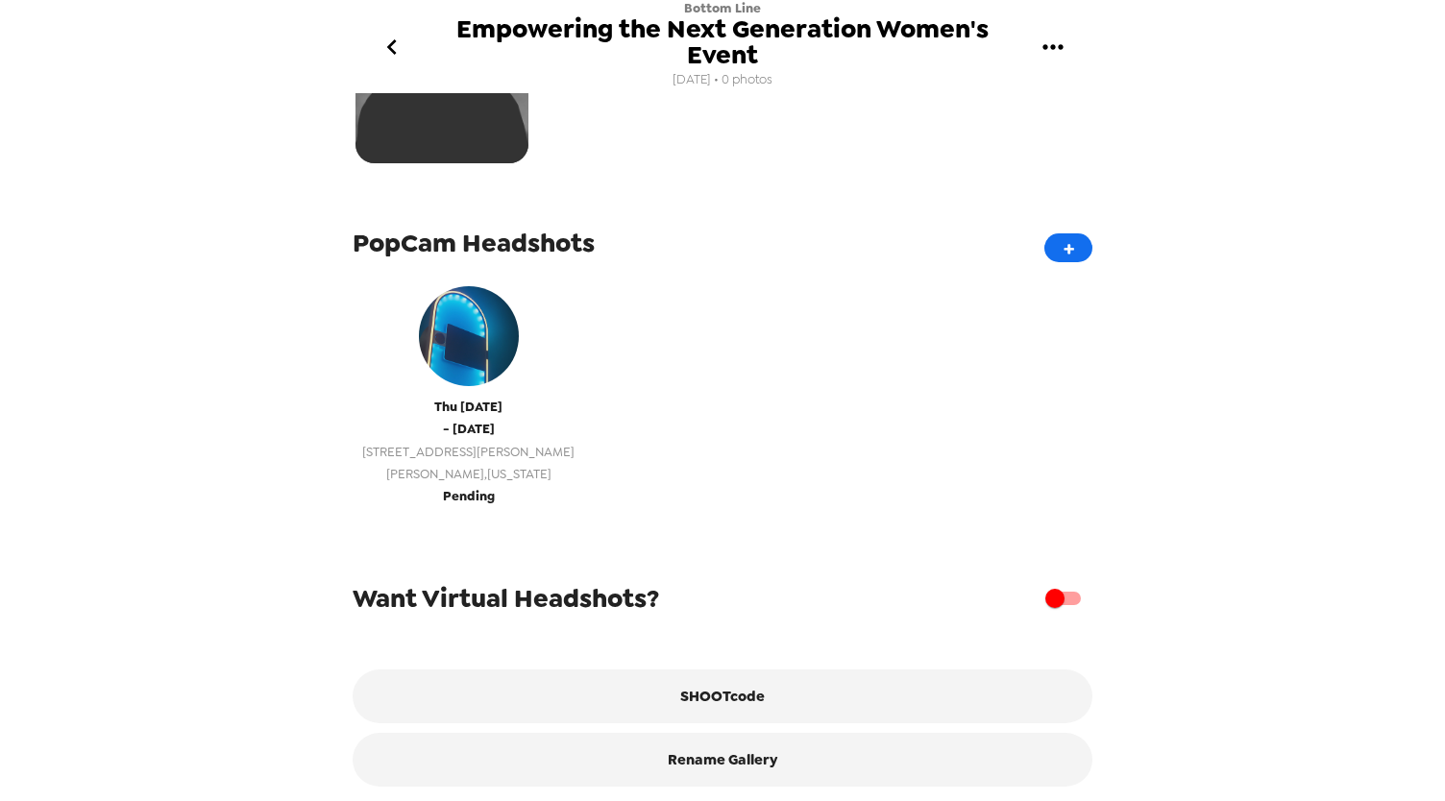
click at [433, 347] on img "button" at bounding box center [469, 336] width 100 height 100
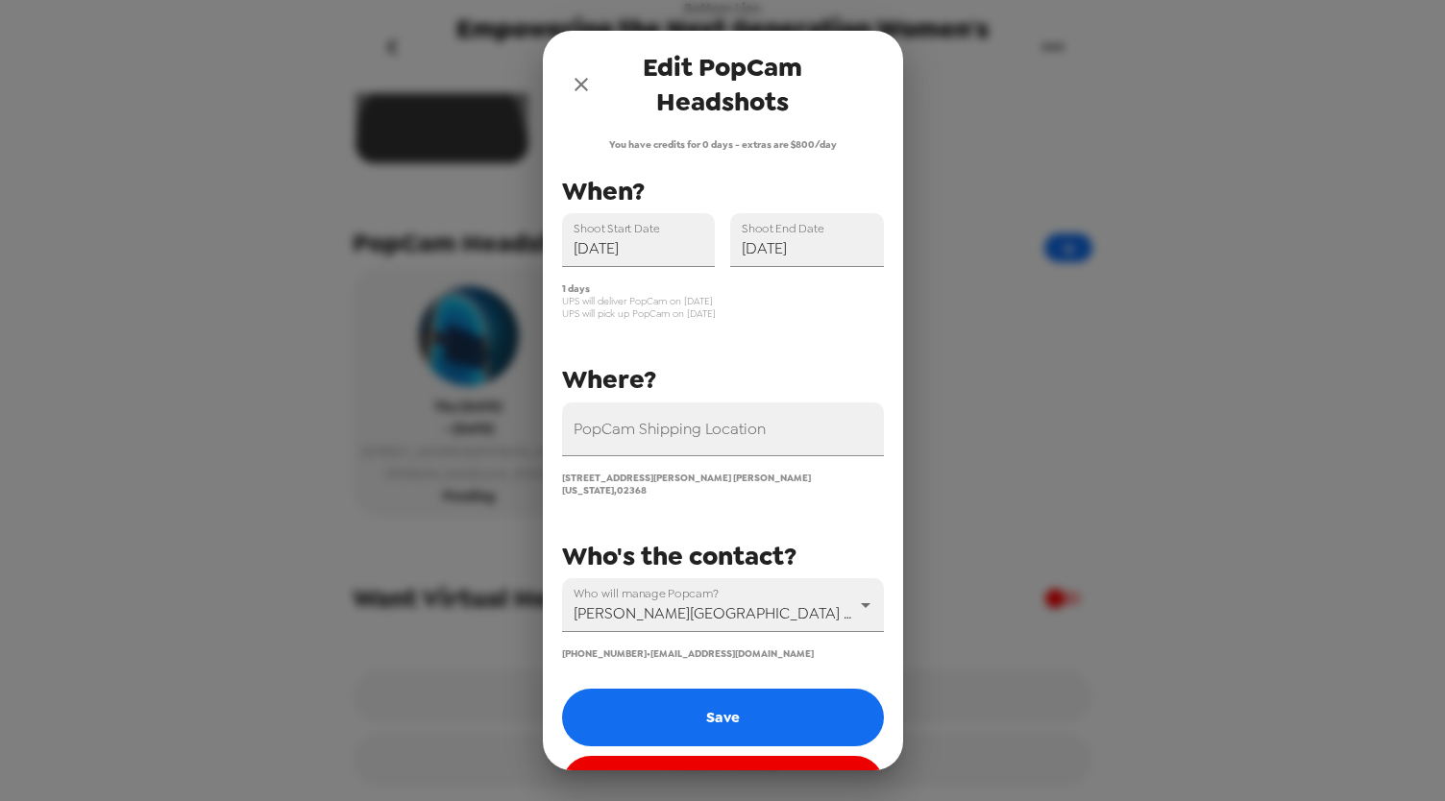
click at [573, 83] on icon "close" at bounding box center [581, 84] width 23 height 23
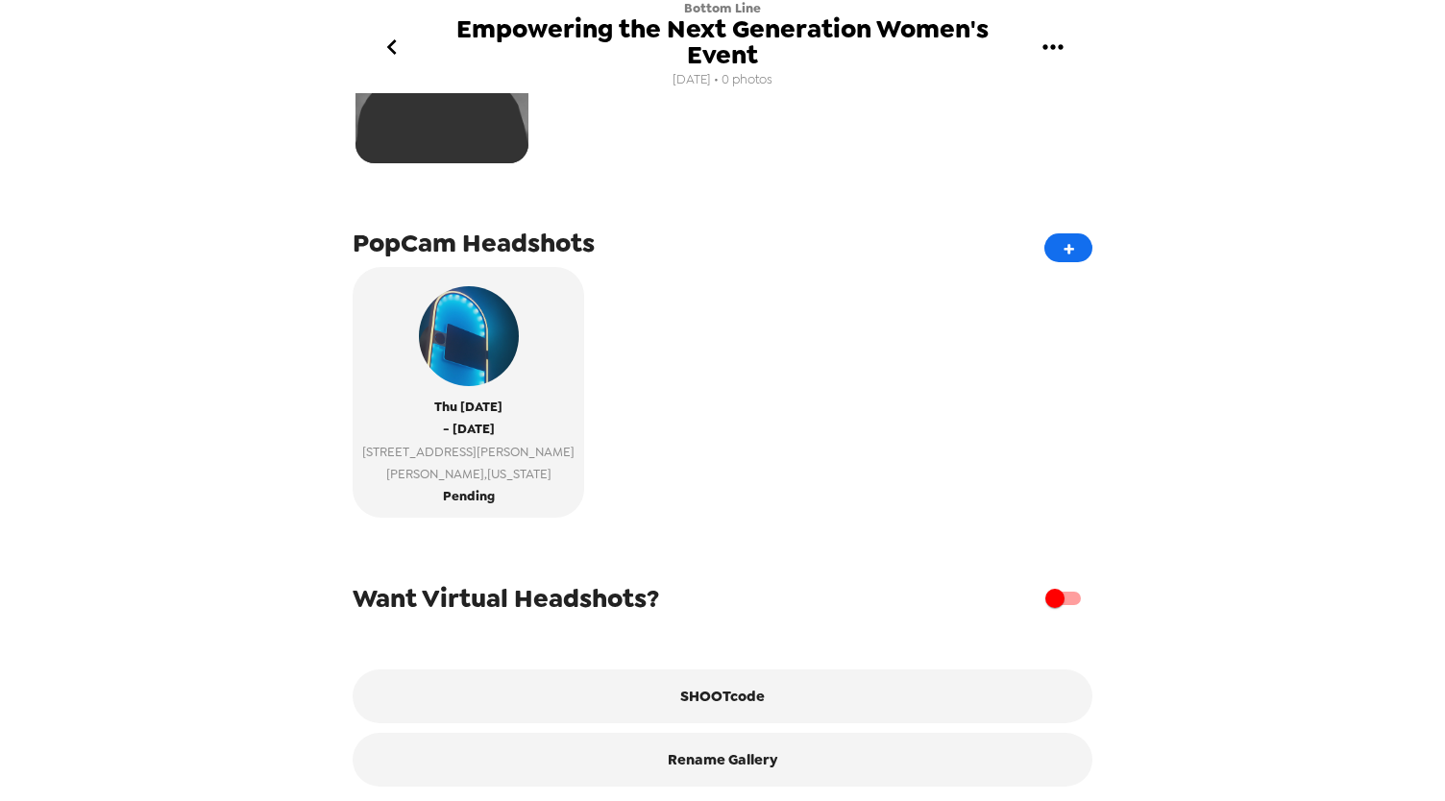
scroll to position [0, 0]
